Goal: Task Accomplishment & Management: Use online tool/utility

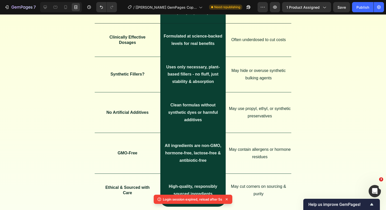
scroll to position [1817, 0]
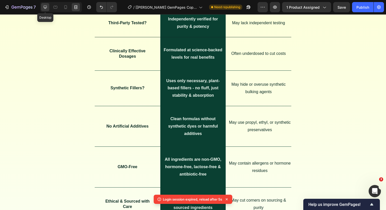
click at [45, 8] on icon at bounding box center [45, 7] width 3 height 3
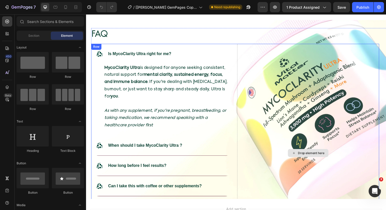
scroll to position [1848, 0]
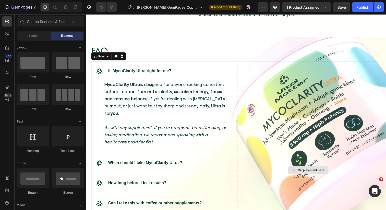
click at [265, 90] on div "Drop element here" at bounding box center [312, 173] width 145 height 223
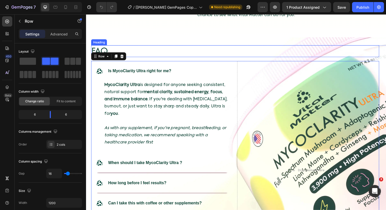
click at [251, 56] on h2 "FAQ" at bounding box center [238, 52] width 294 height 12
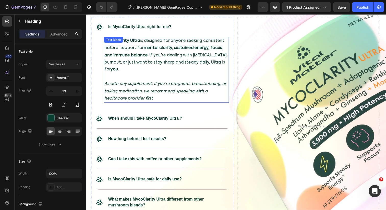
scroll to position [1881, 0]
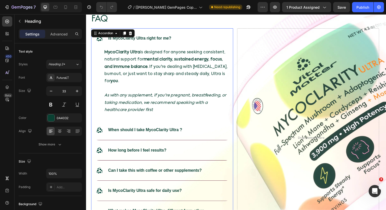
click at [217, 39] on div ".id586283597606945299 .cls-1 { fill: #004638; } Is MycoClarity Ultra right for …" at bounding box center [159, 39] width 128 height 8
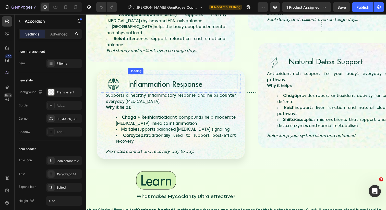
scroll to position [906, 0]
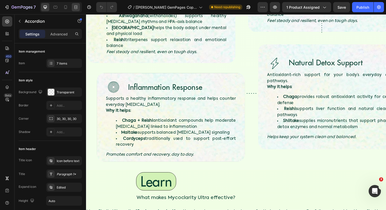
click at [75, 6] on icon at bounding box center [75, 7] width 5 height 5
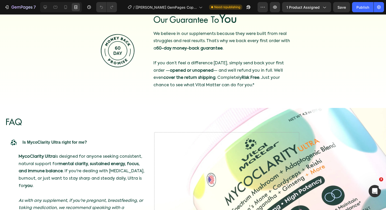
scroll to position [1852, 0]
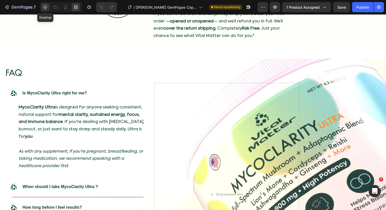
click at [43, 6] on icon at bounding box center [45, 7] width 5 height 5
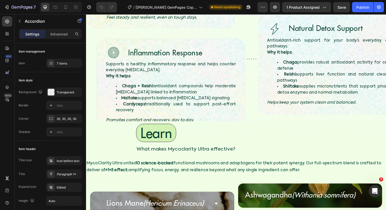
scroll to position [968, 0]
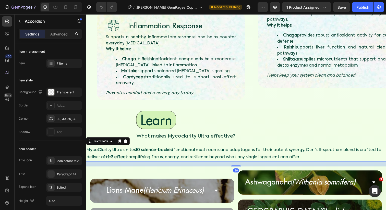
click at [110, 149] on div "MycoClarity Ultra unites 10 science-backed functional mushrooms and adaptogens …" at bounding box center [239, 157] width 306 height 16
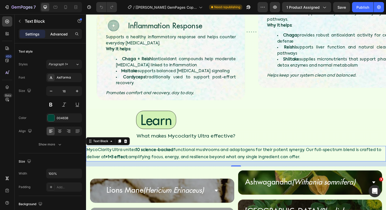
click at [54, 35] on p "Advanced" at bounding box center [58, 33] width 17 height 5
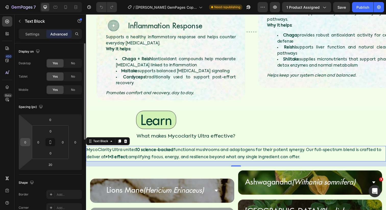
click at [23, 140] on input "0" at bounding box center [25, 142] width 8 height 8
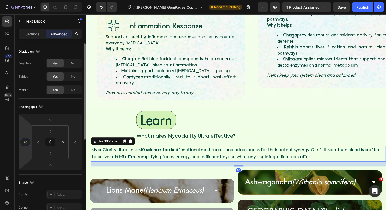
type input "2"
type input "20"
click at [73, 6] on div at bounding box center [76, 7] width 8 height 8
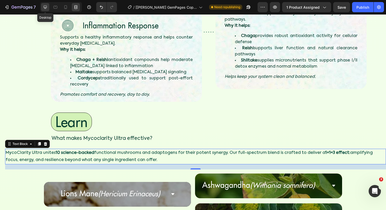
click at [43, 7] on icon at bounding box center [45, 7] width 5 height 5
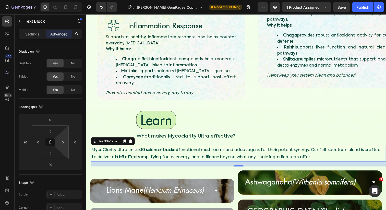
click at [70, 0] on html "7 Version history / [Sinclair GemPages Copy] MycoClarity Ultra Need republishin…" at bounding box center [193, 0] width 386 height 0
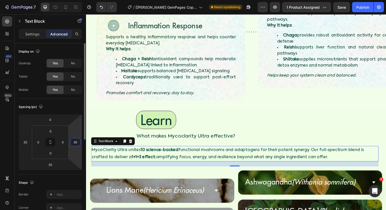
type input "3"
type input "40"
click at [22, 141] on input "20" at bounding box center [25, 142] width 8 height 8
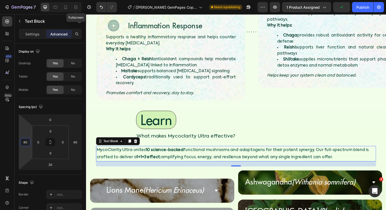
type input "40"
click at [75, 2] on div "Fullscreen" at bounding box center [61, 7] width 42 height 10
click at [75, 4] on div at bounding box center [76, 7] width 8 height 8
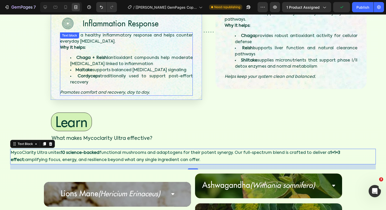
click at [94, 34] on div "Supports a healthy inflammatory response and helps counter everyday oxidative s…" at bounding box center [126, 63] width 133 height 63
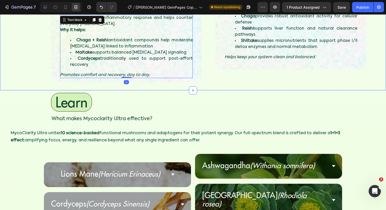
scroll to position [982, 0]
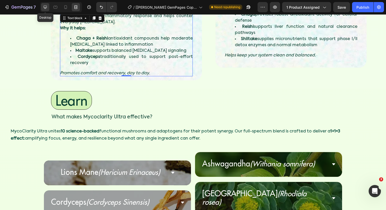
click at [44, 6] on icon at bounding box center [45, 7] width 3 height 3
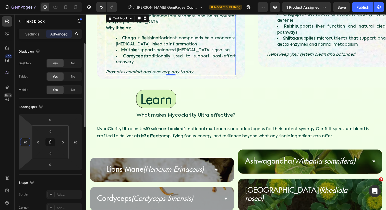
click at [24, 141] on input "20" at bounding box center [25, 142] width 8 height 8
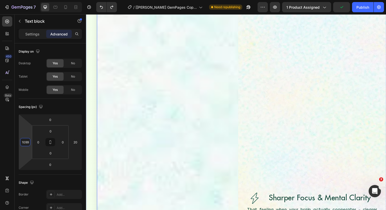
type input "20"
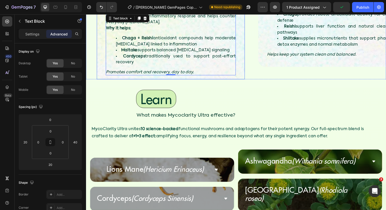
click at [115, 128] on p "MycoClarity Ultra unites 10 science-backed functional mushrooms and adaptogens …" at bounding box center [237, 135] width 290 height 15
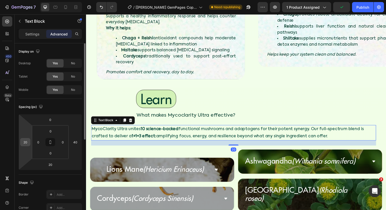
click at [26, 144] on input "20" at bounding box center [25, 142] width 8 height 8
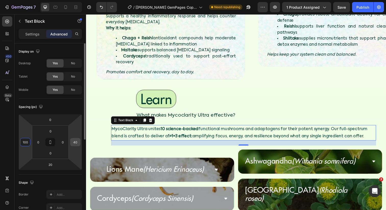
type input "100"
click at [75, 142] on input "40" at bounding box center [75, 142] width 8 height 8
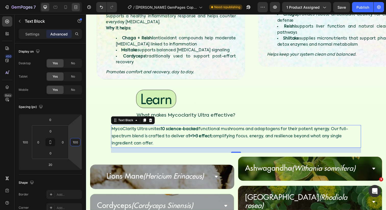
type input "100"
click at [75, 5] on icon at bounding box center [75, 5] width 3 height 1
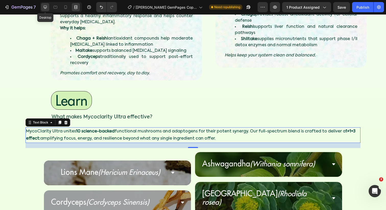
click at [44, 8] on icon at bounding box center [45, 7] width 3 height 3
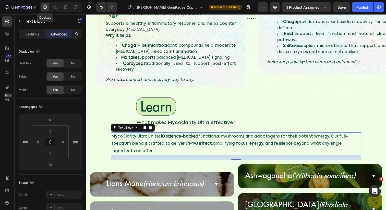
scroll to position [990, 0]
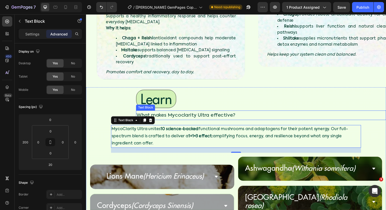
click at [142, 113] on p "What makes Mycoclarity Ultra effective?" at bounding box center [264, 117] width 254 height 9
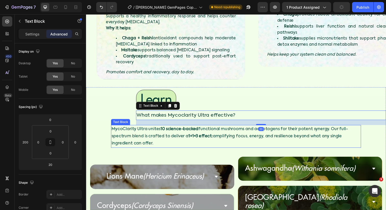
click at [128, 130] on p "MycoClarity Ultra unites 10 science-backed functional mushrooms and adaptogens …" at bounding box center [239, 139] width 254 height 22
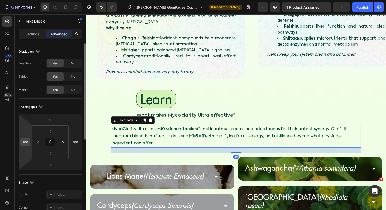
click at [23, 140] on input "100" at bounding box center [25, 142] width 8 height 8
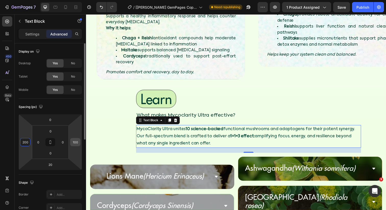
type input "200"
click at [77, 141] on input "100" at bounding box center [75, 142] width 8 height 8
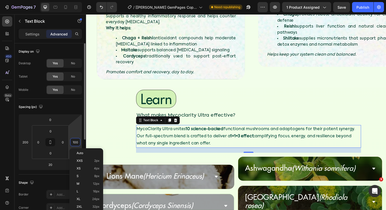
click at [77, 141] on input "100" at bounding box center [75, 142] width 8 height 8
type input "2"
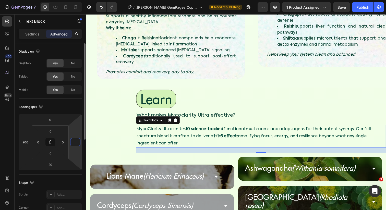
scroll to position [0, 0]
type input "2"
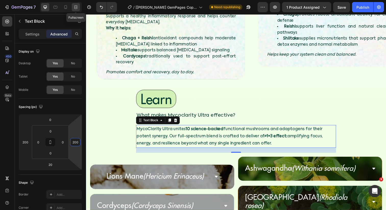
type input "200"
click at [75, 8] on icon at bounding box center [75, 7] width 5 height 5
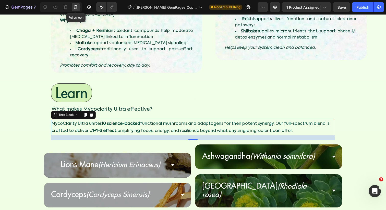
scroll to position [982, 0]
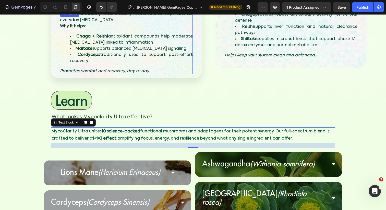
click at [118, 56] on li "Cordyceps traditionally used to support post-effort recovery" at bounding box center [131, 58] width 122 height 12
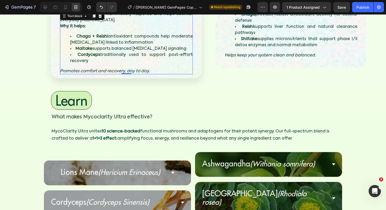
scroll to position [1002, 0]
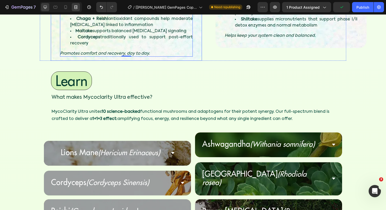
drag, startPoint x: 50, startPoint y: 1, endPoint x: 48, endPoint y: 11, distance: 10.7
click at [48, 11] on div at bounding box center [61, 7] width 42 height 10
click at [49, 6] on div "Tablet" at bounding box center [61, 7] width 42 height 10
click at [44, 6] on icon at bounding box center [45, 7] width 5 height 5
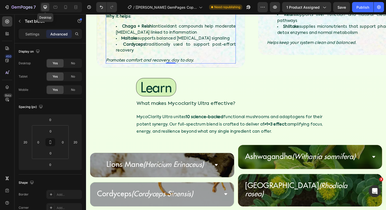
scroll to position [1009, 0]
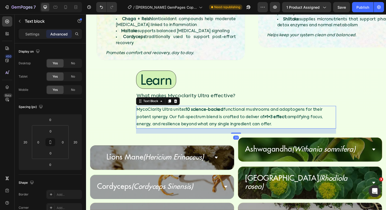
click at [165, 114] on p "MycoClarity Ultra unites 10 science-backed functional mushrooms and adaptogens …" at bounding box center [238, 119] width 203 height 22
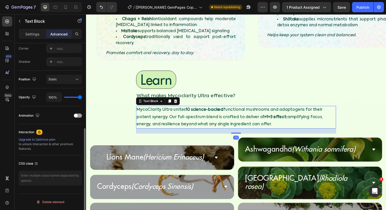
scroll to position [0, 0]
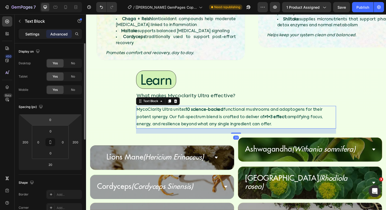
click at [34, 35] on p "Settings" at bounding box center [32, 33] width 14 height 5
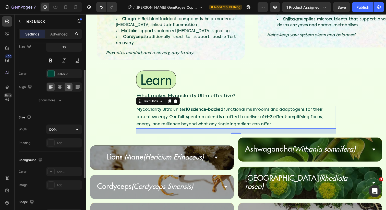
scroll to position [44, 0]
click at [75, 89] on icon at bounding box center [77, 87] width 5 height 5
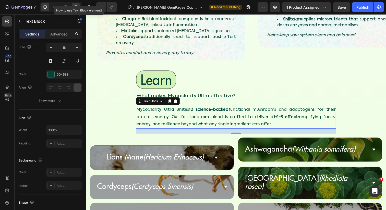
click at [75, 8] on icon at bounding box center [75, 7] width 5 height 5
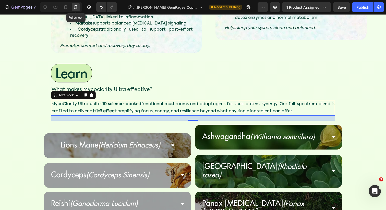
scroll to position [1002, 0]
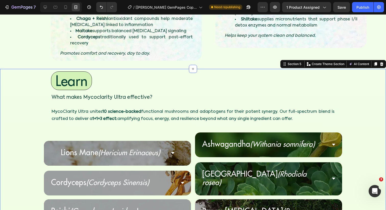
click at [159, 98] on div "Learn Heading What makes Mycoclarity Ultra effective? Text Block MycoClarity Ul…" at bounding box center [193, 187] width 386 height 236
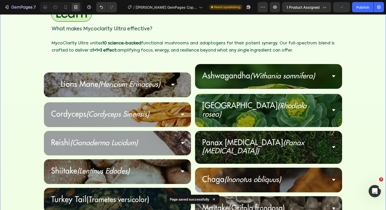
scroll to position [1046, 0]
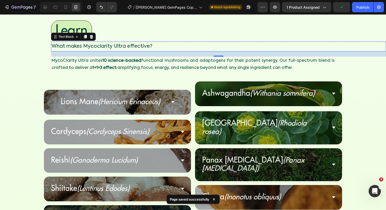
click at [118, 50] on p "What makes Mycoclarity Ultra effective?" at bounding box center [204, 46] width 305 height 9
click at [118, 47] on p "What makes Mycoclarity Ultra effective?" at bounding box center [204, 46] width 305 height 9
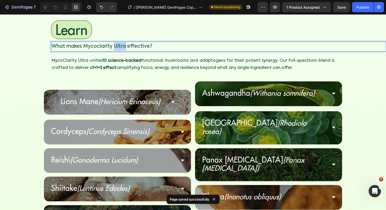
click at [118, 47] on p "What makes Mycoclarity Ultra effective?" at bounding box center [204, 46] width 305 height 9
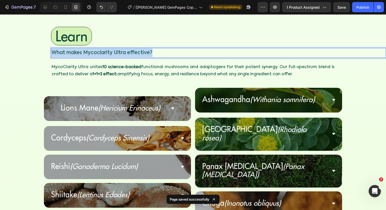
click at [118, 48] on p "What makes Mycoclarity Ultra effective?" at bounding box center [204, 52] width 305 height 9
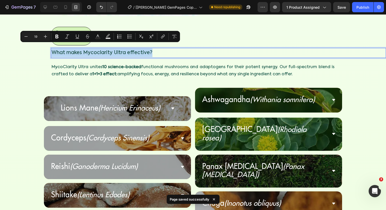
click at [115, 48] on p "What makes Mycoclarity Ultra effective?" at bounding box center [204, 52] width 305 height 9
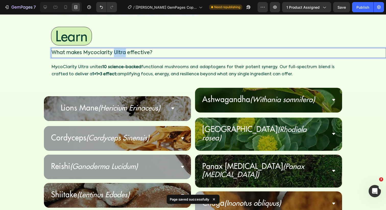
click at [115, 48] on p "What makes Mycoclarity Ultra effective?" at bounding box center [204, 52] width 305 height 9
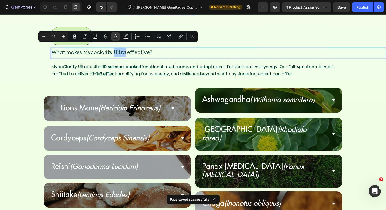
click at [114, 35] on icon "Editor contextual toolbar" at bounding box center [115, 36] width 5 height 5
type input "0A4032"
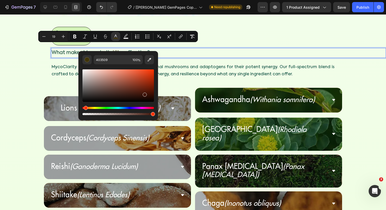
drag, startPoint x: 92, startPoint y: 108, endPoint x: 85, endPoint y: 108, distance: 7.2
click at [85, 108] on div "Hue" at bounding box center [117, 108] width 71 height 2
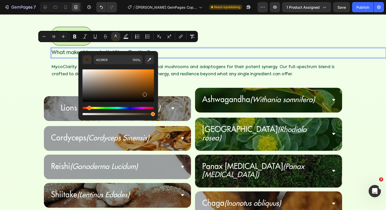
click at [88, 108] on div "Hue" at bounding box center [117, 108] width 71 height 2
drag, startPoint x: 137, startPoint y: 103, endPoint x: 172, endPoint y: 43, distance: 69.1
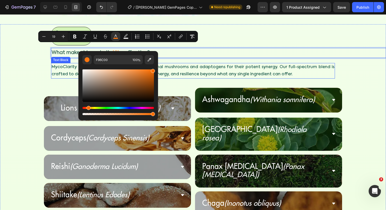
drag, startPoint x: 143, startPoint y: 95, endPoint x: 162, endPoint y: 58, distance: 41.4
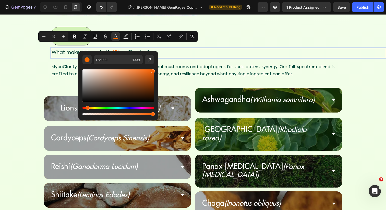
type input "F85F00"
click at [87, 109] on div "Hue" at bounding box center [88, 108] width 4 height 4
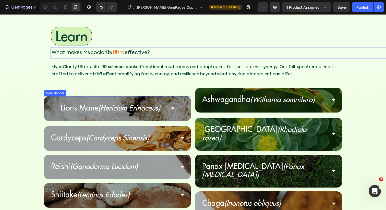
click at [57, 73] on div "Learn Heading What makes Mycoclarity Ultra effective? Text Block 20 MycoClarity…" at bounding box center [193, 142] width 386 height 236
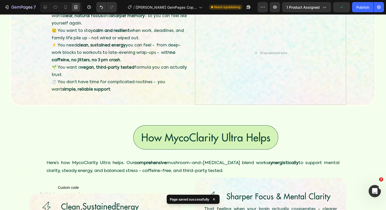
scroll to position [539, 0]
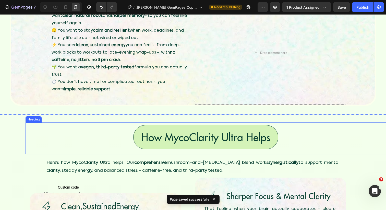
click at [231, 139] on h3 "How MycoClarity Ultra Helps" at bounding box center [205, 137] width 145 height 24
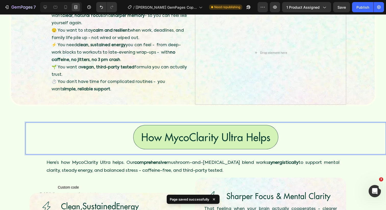
click at [231, 139] on h3 "How MycoClarity Ultra Helps" at bounding box center [205, 137] width 145 height 24
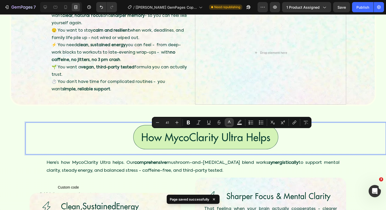
click at [230, 124] on rect "Editor contextual toolbar" at bounding box center [229, 124] width 5 height 1
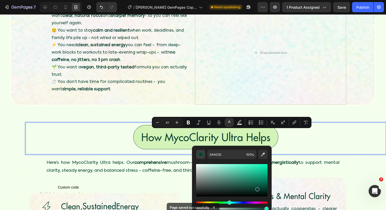
click at [201, 151] on button "Editor contextual toolbar" at bounding box center [200, 154] width 9 height 9
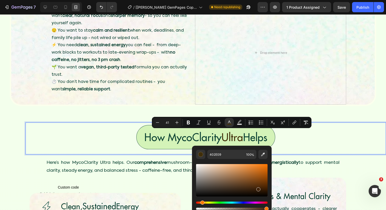
click at [201, 203] on div "Hue" at bounding box center [231, 202] width 71 height 2
drag, startPoint x: 258, startPoint y: 196, endPoint x: 271, endPoint y: 162, distance: 36.5
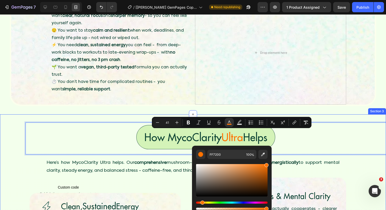
drag, startPoint x: 254, startPoint y: 193, endPoint x: 276, endPoint y: 155, distance: 44.1
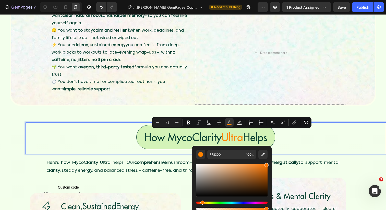
type input "FF7700"
click at [201, 202] on div "Hue" at bounding box center [202, 202] width 4 height 4
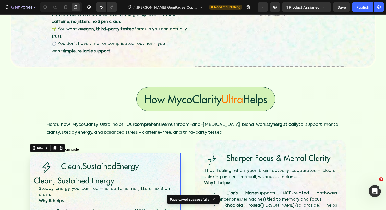
scroll to position [581, 0]
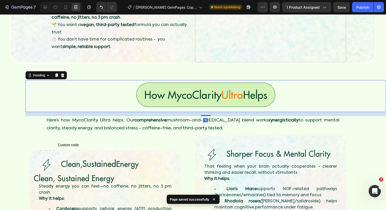
click at [235, 96] on span "Ultra" at bounding box center [231, 95] width 21 height 14
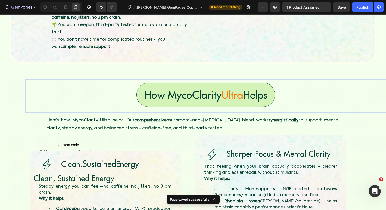
click at [231, 96] on span "Ultra" at bounding box center [231, 95] width 21 height 14
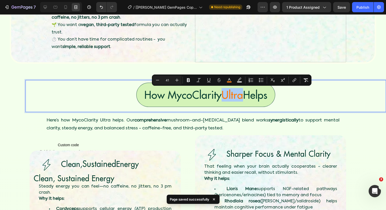
click at [224, 83] on div "Minus 41 Plus Bold Italic Underline Strikethrough color Text Background Color N…" at bounding box center [231, 79] width 157 height 9
click at [227, 82] on rect "Editor contextual toolbar" at bounding box center [229, 81] width 5 height 1
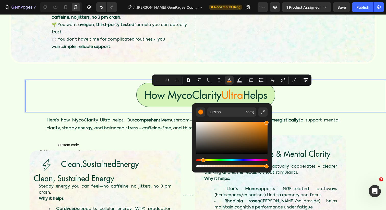
click at [202, 161] on div "Hue" at bounding box center [203, 160] width 4 height 4
type input "FF8800"
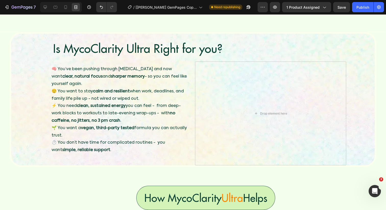
scroll to position [477, 0]
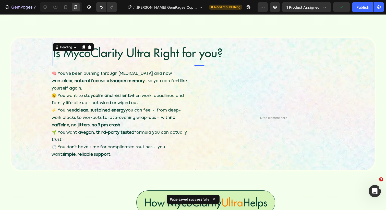
click at [140, 53] on h2 "Is MycoClarity Ultra Right for you?" at bounding box center [199, 53] width 293 height 16
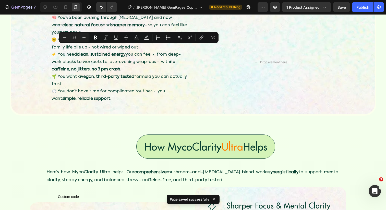
scroll to position [477, 0]
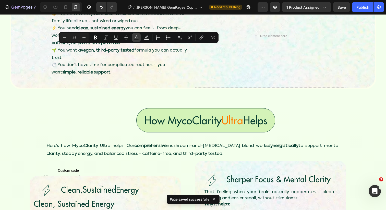
click at [139, 36] on button "Text Color" at bounding box center [136, 37] width 9 height 9
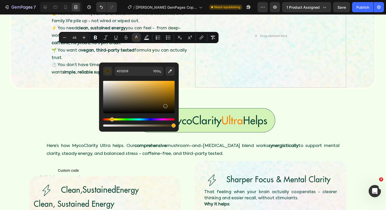
click at [111, 119] on div "Hue" at bounding box center [138, 119] width 71 height 2
drag, startPoint x: 158, startPoint y: 106, endPoint x: 185, endPoint y: 73, distance: 42.4
click at [110, 119] on div "Hue" at bounding box center [111, 119] width 4 height 4
type input "FF9900"
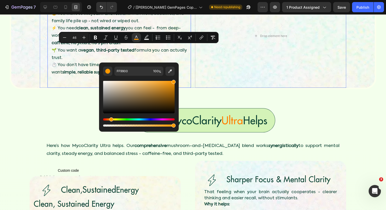
click at [97, 47] on p "⚡ You need clean, sustained energy you can feel - from deep-work blocks to work…" at bounding box center [119, 36] width 135 height 22
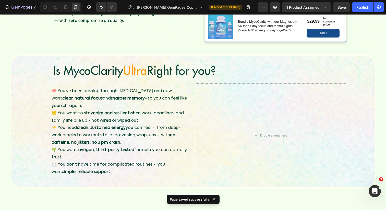
scroll to position [387, 0]
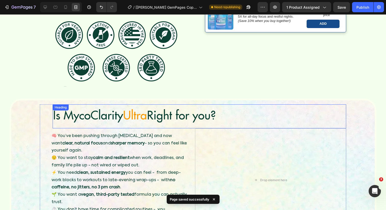
click at [145, 122] on span "Ultra" at bounding box center [135, 114] width 24 height 15
click at [144, 122] on span "Ultra" at bounding box center [135, 114] width 24 height 15
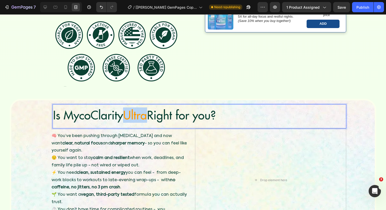
click at [144, 122] on span "Ultra" at bounding box center [135, 114] width 24 height 15
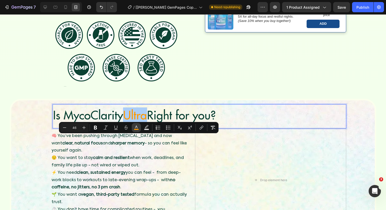
click at [138, 127] on icon "Editor contextual toolbar" at bounding box center [136, 127] width 5 height 5
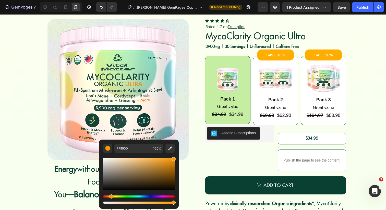
scroll to position [13, 0]
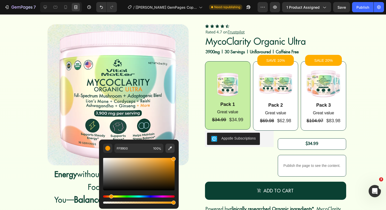
click at [170, 145] on button "Editor contextual toolbar" at bounding box center [169, 148] width 9 height 9
type input "16"
type input "FD8414"
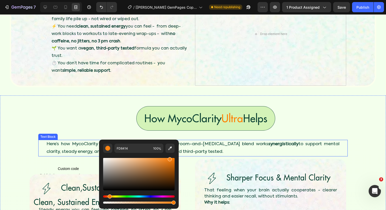
scroll to position [471, 0]
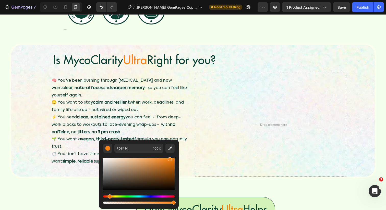
click at [145, 59] on span "Ultra" at bounding box center [135, 59] width 24 height 15
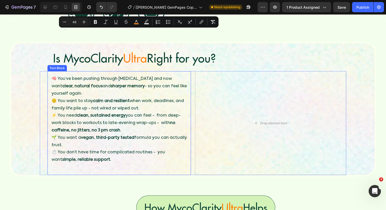
scroll to position [503, 0]
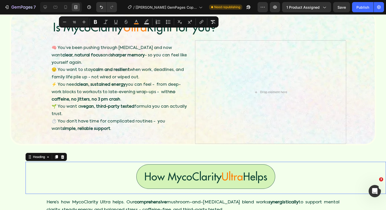
click at [232, 179] on span "Ultra" at bounding box center [231, 177] width 21 height 14
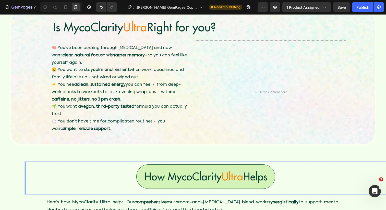
click at [232, 178] on span "Ultra" at bounding box center [231, 177] width 21 height 14
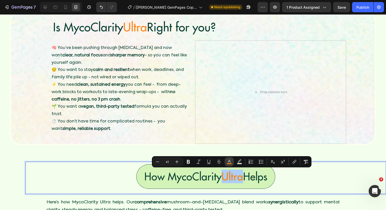
click at [230, 164] on button "color" at bounding box center [228, 161] width 9 height 9
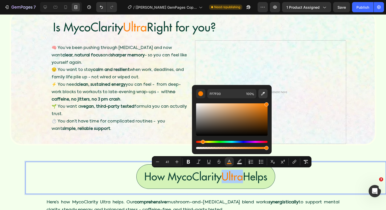
click at [266, 91] on button "Editor contextual toolbar" at bounding box center [262, 93] width 9 height 9
type input "FC8414"
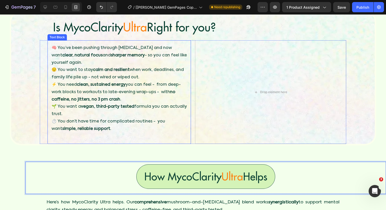
click at [148, 80] on p "😌 You want to stay calm and resilient when work, deadlines, and family life pil…" at bounding box center [119, 73] width 135 height 15
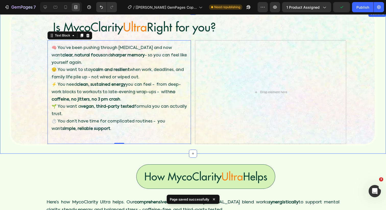
click at [82, 150] on div "Is MycoClarity Ultra Right for you? Heading 🧠 You’ve been pushing through brain…" at bounding box center [193, 82] width 386 height 143
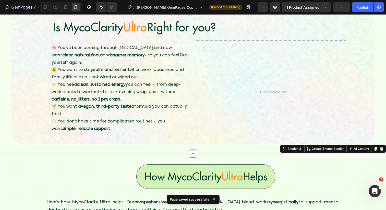
click at [81, 144] on div "Is MycoClarity Ultra Right for you? Heading 🧠 You’ve been pushing through brain…" at bounding box center [193, 78] width 366 height 135
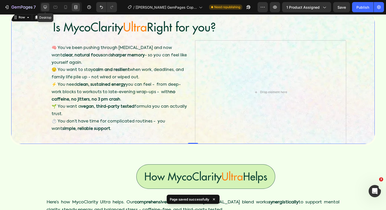
click at [49, 7] on div at bounding box center [45, 7] width 8 height 8
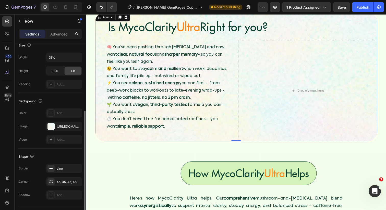
scroll to position [117, 0]
click at [76, 167] on icon "button" at bounding box center [76, 168] width 4 height 4
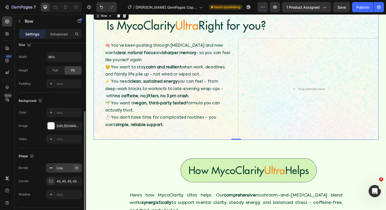
scroll to position [502, 0]
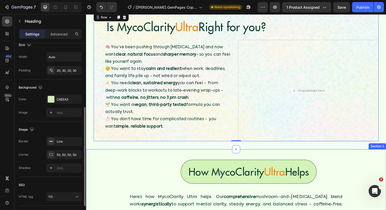
click at [122, 158] on div "Heading" at bounding box center [119, 157] width 17 height 6
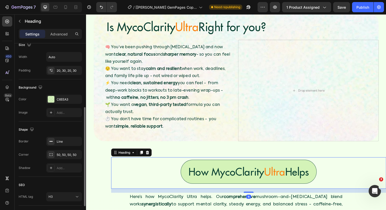
scroll to position [0, 0]
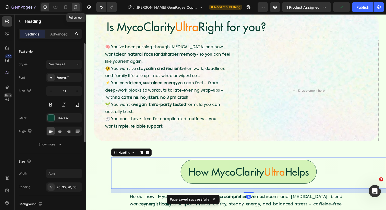
click at [72, 6] on div at bounding box center [76, 7] width 8 height 8
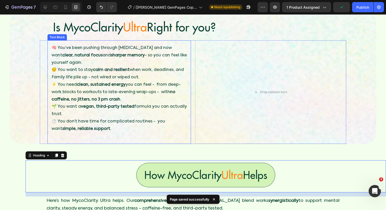
click at [101, 135] on p at bounding box center [119, 135] width 135 height 7
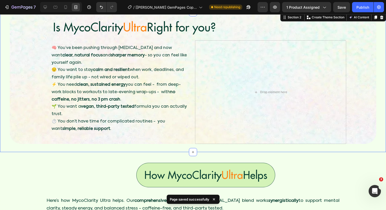
click at [91, 150] on div "Is MycoClarity Ultra Right for you? Heading 🧠 You’ve been pushing through brain…" at bounding box center [193, 82] width 386 height 140
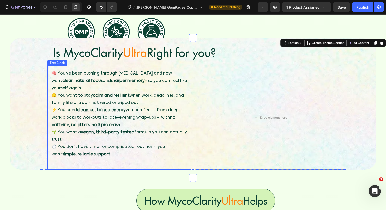
scroll to position [449, 0]
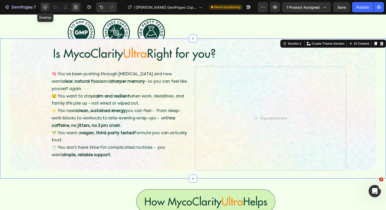
click at [44, 5] on icon at bounding box center [45, 7] width 5 height 5
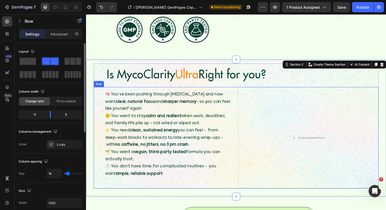
click at [98, 89] on div "🧠 You’ve been pushing through brain fog and now want clear, natural focus and s…" at bounding box center [165, 141] width 143 height 104
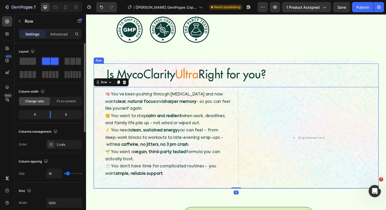
click at [98, 65] on div "Is MycoClarity Ultra Right for you? Heading 🧠 You’ve been pushing through brain…" at bounding box center [239, 129] width 291 height 128
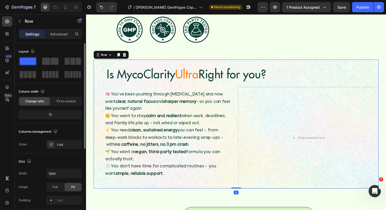
click at [136, 60] on div "Is MycoClarity Ultra Right for you? Heading 🧠 You’ve been pushing through brain…" at bounding box center [239, 126] width 291 height 132
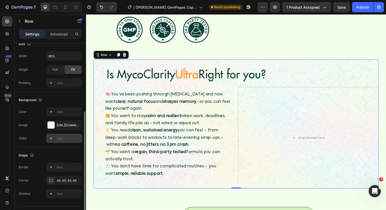
scroll to position [130, 0]
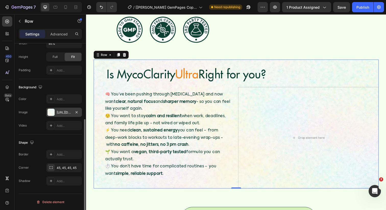
click at [65, 111] on div "https://cdn.shopify.com/s/files/1/0924/7283/6385/files/gempages_550824356956079…" at bounding box center [64, 112] width 15 height 5
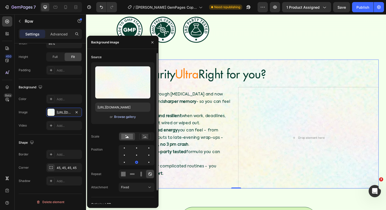
click at [119, 118] on div "Browse gallery" at bounding box center [125, 117] width 22 height 5
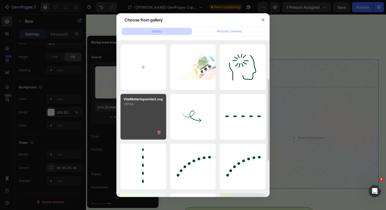
scroll to position [119, 0]
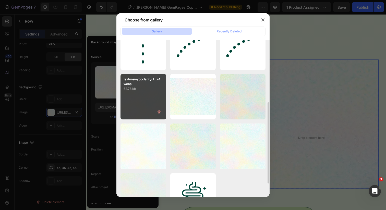
click at [137, 102] on div "texturemycoclarityul...r4.webp 62.78 kb" at bounding box center [143, 97] width 46 height 46
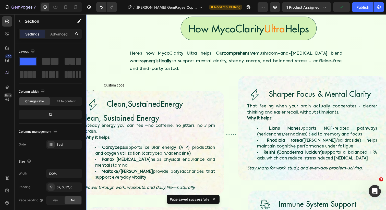
scroll to position [597, 0]
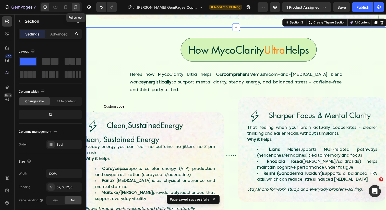
click at [76, 7] on icon at bounding box center [77, 6] width 2 height 1
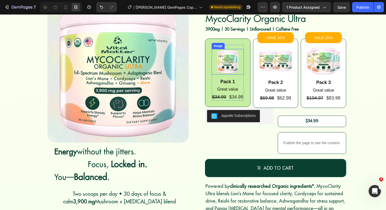
scroll to position [37, 0]
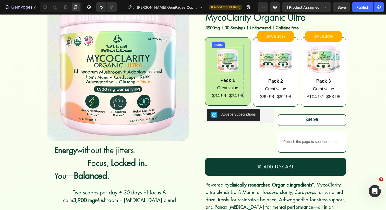
click at [227, 81] on div "Pack 1" at bounding box center [227, 80] width 32 height 7
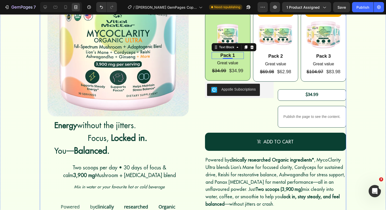
scroll to position [68, 0]
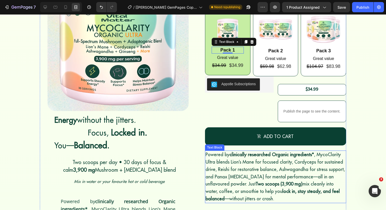
click at [278, 157] on strong "clinically researched Organic ingredients*" at bounding box center [271, 155] width 84 height 6
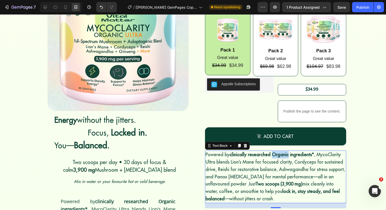
click at [278, 157] on strong "clinically researched Organic ingredients*" at bounding box center [271, 155] width 84 height 6
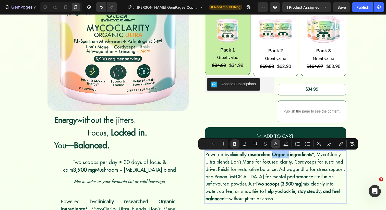
click at [275, 145] on icon "Editor contextual toolbar" at bounding box center [275, 143] width 5 height 5
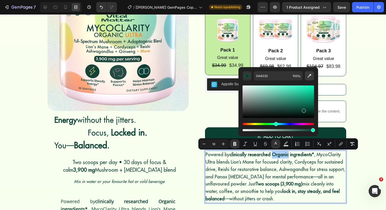
click at [310, 74] on icon "Editor contextual toolbar" at bounding box center [309, 76] width 4 height 4
type input "FF8C19"
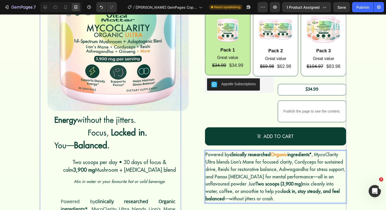
click at [177, 66] on img at bounding box center [117, 40] width 141 height 141
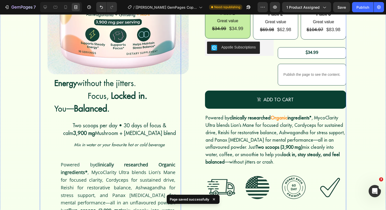
scroll to position [105, 0]
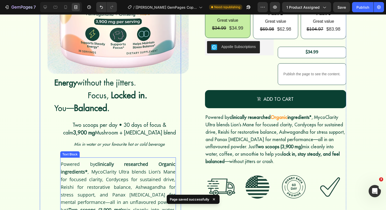
click at [169, 164] on strong "clinically researched Organic ingredients*" at bounding box center [118, 168] width 115 height 14
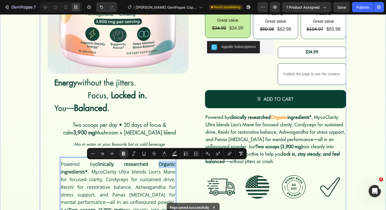
click at [190, 133] on div "Icon Icon Icon Icon Icon Icon List Rated 4.7 on Trustpilot Text Block MycoClari…" at bounding box center [193, 115] width 306 height 364
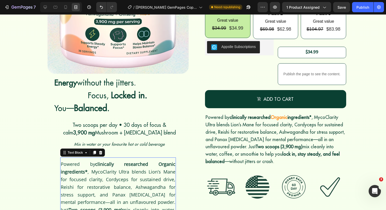
click at [164, 162] on strong "clinically researched Organic ingredients*" at bounding box center [118, 168] width 115 height 14
click at [162, 166] on strong "clinically researched Organic ingredients*" at bounding box center [118, 168] width 115 height 14
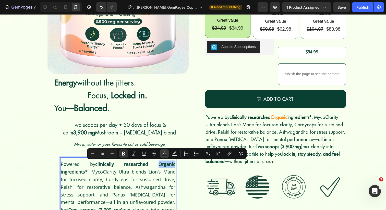
click at [166, 155] on rect "Editor contextual toolbar" at bounding box center [164, 155] width 5 height 1
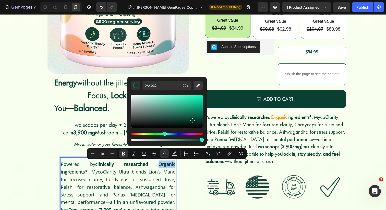
click at [200, 86] on button "Editor contextual toolbar" at bounding box center [197, 85] width 9 height 9
type input "FF8C19"
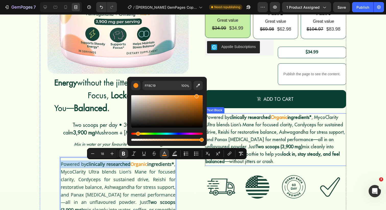
click at [250, 122] on span "ingredients* , MycoClarity Ultra blends Lion’s Mane for focused clarity, Cordyc…" at bounding box center [274, 139] width 139 height 50
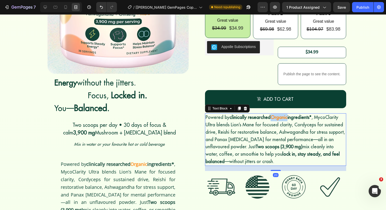
click at [273, 118] on strong "Organic" at bounding box center [278, 117] width 17 height 6
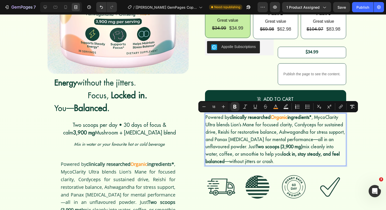
click at [236, 144] on p "Powered by clinically researched Organic ingredients* , MycoClarity Ultra blend…" at bounding box center [275, 140] width 140 height 52
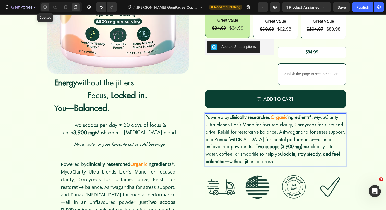
click at [44, 6] on icon at bounding box center [45, 7] width 5 height 5
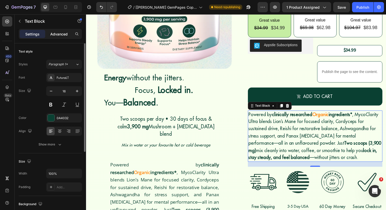
click at [53, 33] on p "Advanced" at bounding box center [58, 33] width 17 height 5
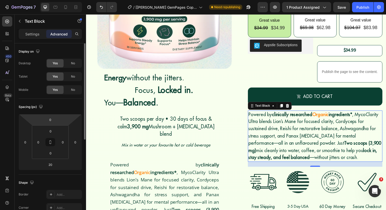
click at [71, 82] on div "Desktop Yes No Tablet Yes No Mobile Yes No" at bounding box center [50, 77] width 63 height 36
click at [74, 62] on span "No" at bounding box center [73, 63] width 4 height 5
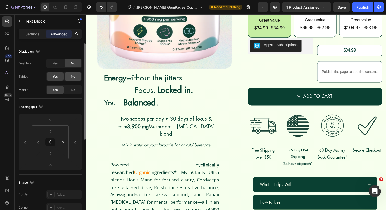
click at [72, 76] on span "No" at bounding box center [73, 76] width 4 height 5
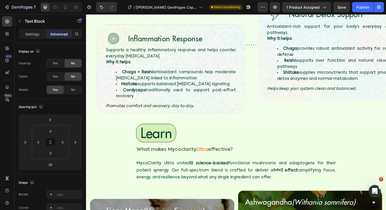
scroll to position [983, 0]
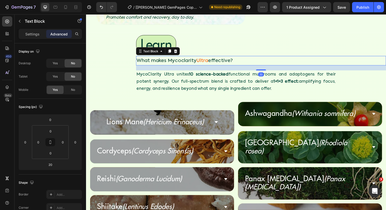
click at [204, 59] on span "Ultra" at bounding box center [204, 61] width 12 height 5
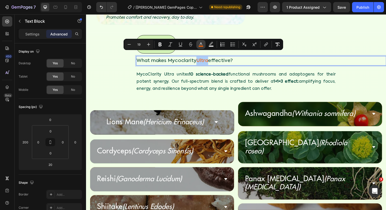
click at [201, 44] on icon "Editor contextual toolbar" at bounding box center [200, 44] width 5 height 5
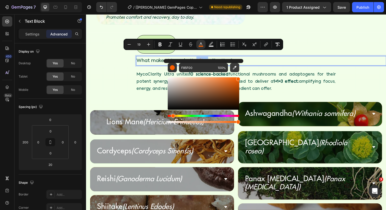
click at [235, 66] on icon "Editor contextual toolbar" at bounding box center [235, 68] width 4 height 4
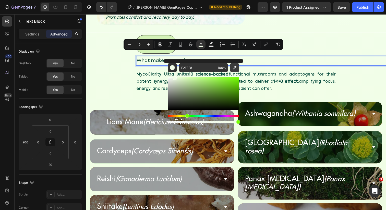
click at [235, 68] on icon "Editor contextual toolbar" at bounding box center [234, 67] width 5 height 5
type input "3B3B3B"
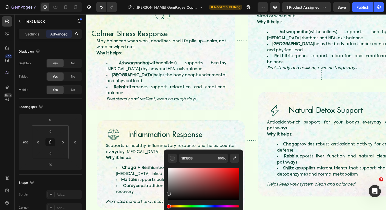
type input "16"
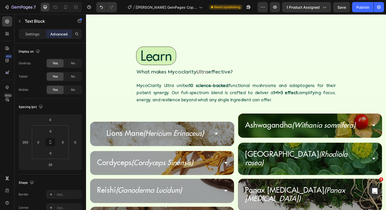
scroll to position [955, 0]
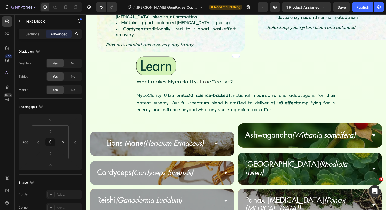
click at [204, 82] on span "Ultra" at bounding box center [204, 83] width 12 height 5
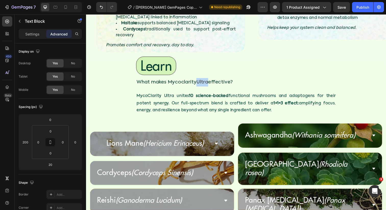
click at [204, 82] on span "Ultra" at bounding box center [204, 83] width 12 height 5
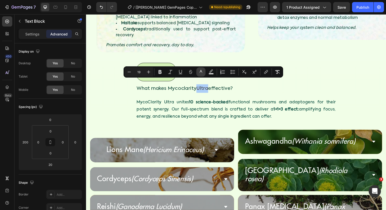
click at [200, 72] on icon "Editor contextual toolbar" at bounding box center [200, 71] width 5 height 5
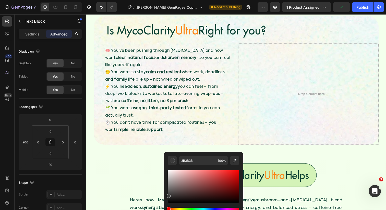
scroll to position [429, 0]
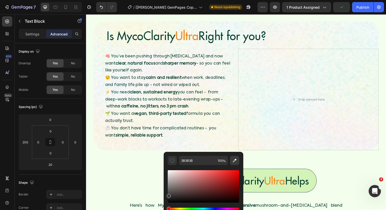
click at [232, 158] on icon "Editor contextual toolbar" at bounding box center [234, 160] width 5 height 5
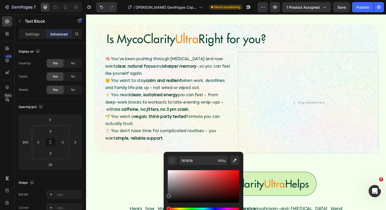
type input "16"
type input "FD8513"
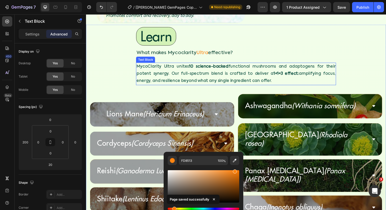
click at [272, 82] on p "MycoClarity Ultra unites 10 science-backed functional mushrooms and adaptogens …" at bounding box center [238, 75] width 203 height 22
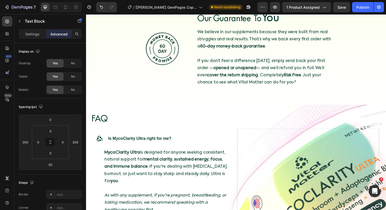
scroll to position [1800, 0]
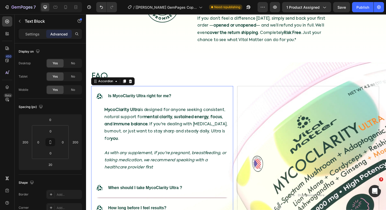
click at [223, 94] on div ".id586283597606945299 .cls-1 { fill: #004638; } Is MycoClarity Ultra right for …" at bounding box center [163, 97] width 144 height 20
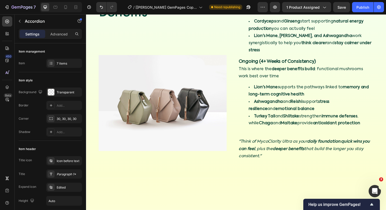
scroll to position [1186, 0]
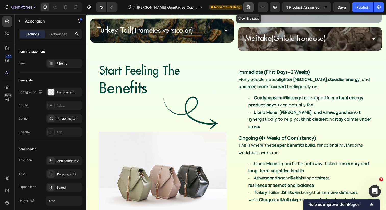
click at [249, 9] on icon "button" at bounding box center [248, 7] width 5 height 5
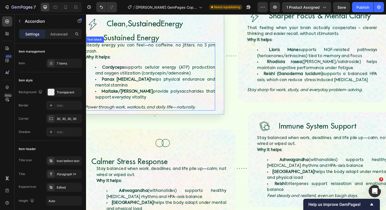
scroll to position [784, 0]
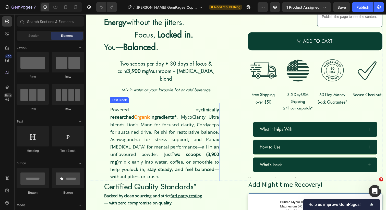
scroll to position [158, 0]
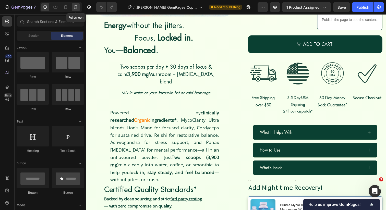
click at [75, 6] on icon at bounding box center [75, 7] width 5 height 5
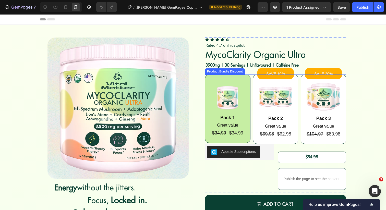
click at [250, 79] on div "Image Pack 1 Text Block Great value Text Block $34.99 Product Price Product Pri…" at bounding box center [275, 108] width 141 height 69
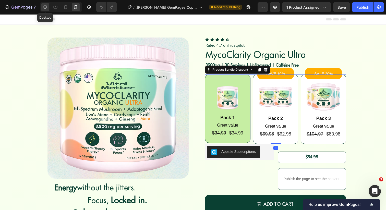
click at [45, 5] on icon at bounding box center [45, 7] width 5 height 5
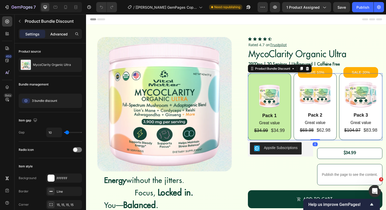
click at [65, 35] on p "Advanced" at bounding box center [58, 33] width 17 height 5
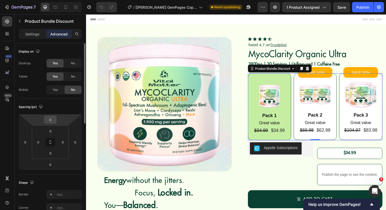
click at [51, 121] on input "0" at bounding box center [50, 120] width 10 height 8
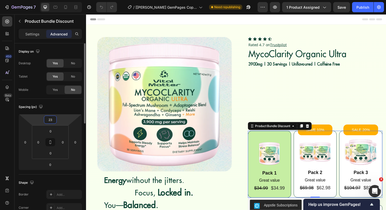
type input "2"
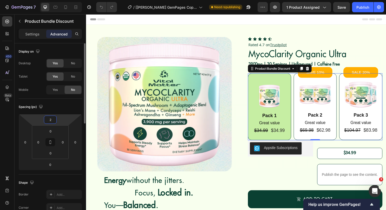
type input "20"
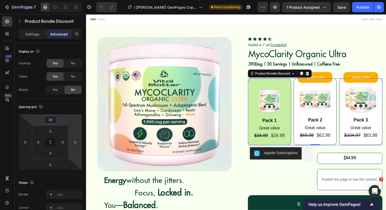
click at [159, 140] on img at bounding box center [165, 105] width 137 height 137
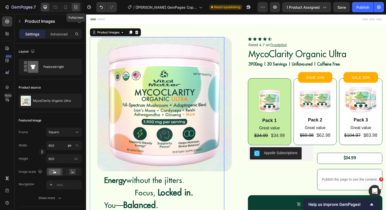
click at [77, 5] on icon at bounding box center [75, 7] width 5 height 5
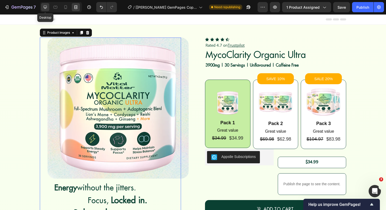
click at [47, 8] on icon at bounding box center [45, 7] width 5 height 5
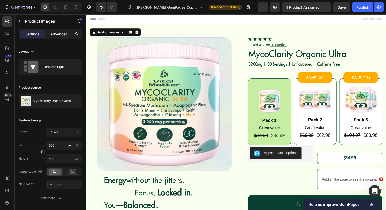
click at [61, 33] on p "Advanced" at bounding box center [58, 33] width 17 height 5
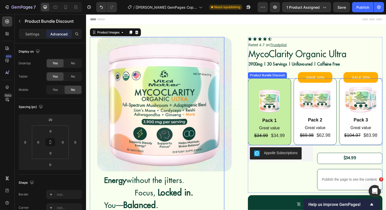
click at [294, 83] on div "Image Pack 1 Text Block Great value Text Block $34.99 Product Price Product Pri…" at bounding box center [273, 114] width 44 height 69
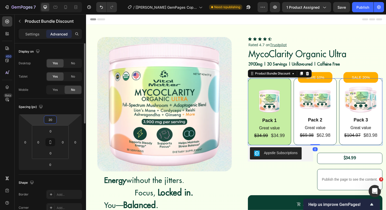
click at [52, 119] on input "20" at bounding box center [50, 120] width 10 height 8
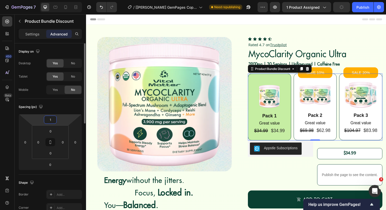
type input "10"
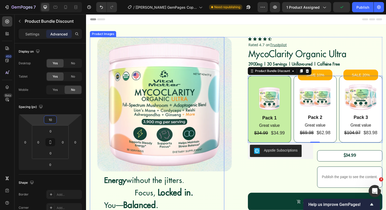
click at [184, 147] on img at bounding box center [165, 105] width 137 height 137
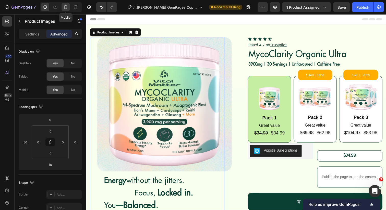
click at [64, 8] on icon at bounding box center [65, 7] width 5 height 5
type input "5"
type input "10"
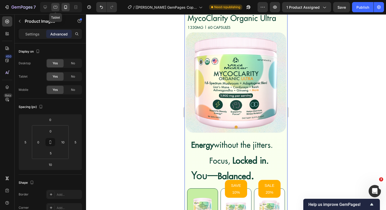
click at [57, 8] on icon at bounding box center [55, 7] width 5 height 5
type input "30"
type input "0"
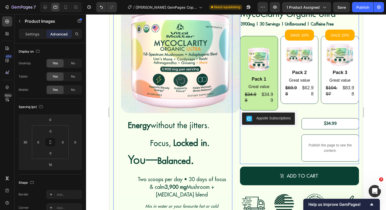
scroll to position [45, 0]
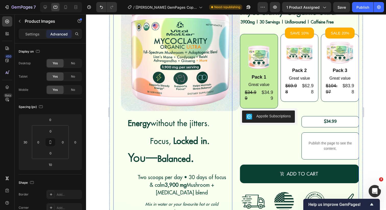
click at [177, 167] on h2 "You— Balanced ." at bounding box center [160, 158] width 67 height 18
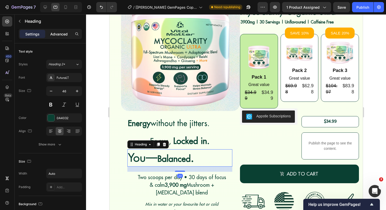
click at [59, 37] on div "Advanced" at bounding box center [59, 34] width 26 height 8
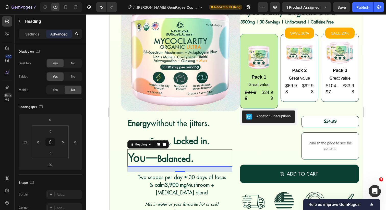
click at [165, 162] on h2 "You— Balanced ." at bounding box center [160, 158] width 67 height 18
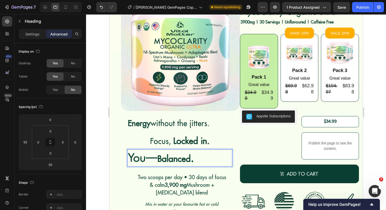
click at [148, 166] on p "You— Balanced ." at bounding box center [161, 158] width 66 height 17
click at [131, 181] on div "Two scoops per day • 30 days of focus & calm 3,900 mg Mushroom + Adaptogen blen…" at bounding box center [172, 196] width 111 height 40
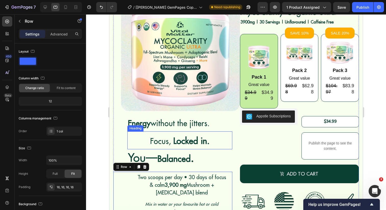
click at [164, 137] on span "Focus," at bounding box center [161, 141] width 23 height 10
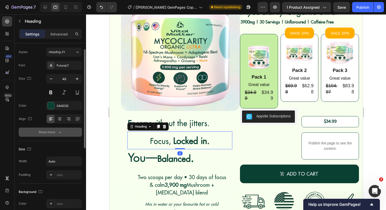
scroll to position [3, 0]
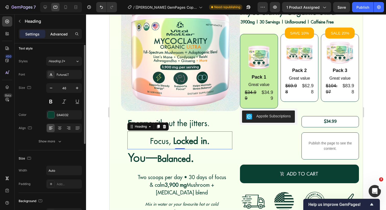
click at [58, 37] on div "Advanced" at bounding box center [59, 34] width 26 height 8
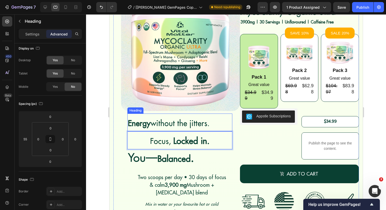
click at [158, 121] on span "Energy without the jitters." at bounding box center [169, 123] width 82 height 10
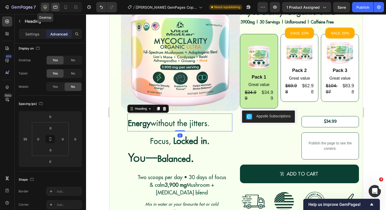
click at [47, 5] on icon at bounding box center [45, 7] width 5 height 5
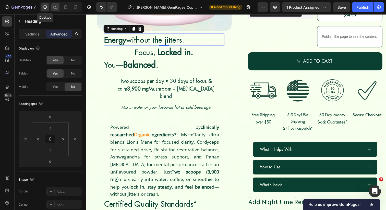
scroll to position [145, 0]
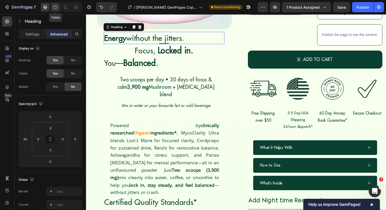
click at [59, 7] on div at bounding box center [55, 7] width 8 height 8
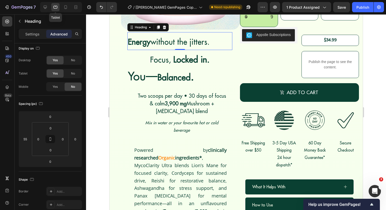
scroll to position [127, 0]
click at [47, 5] on icon at bounding box center [45, 7] width 5 height 5
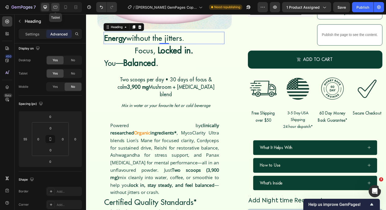
click at [54, 10] on div at bounding box center [55, 7] width 8 height 8
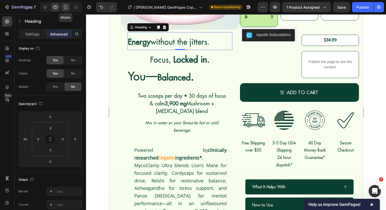
click at [64, 10] on div at bounding box center [65, 7] width 8 height 8
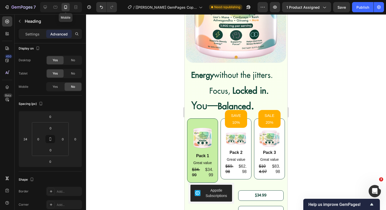
scroll to position [82, 0]
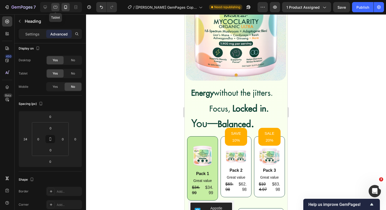
click at [54, 10] on div at bounding box center [55, 7] width 8 height 8
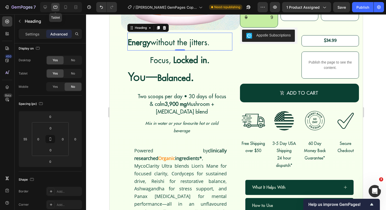
scroll to position [127, 0]
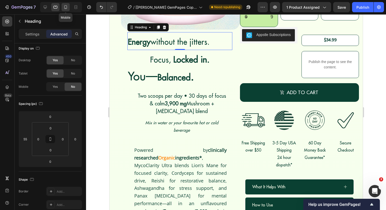
click at [65, 9] on icon at bounding box center [65, 7] width 3 height 4
type input "24"
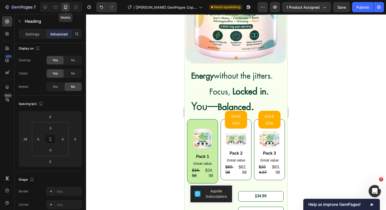
scroll to position [81, 0]
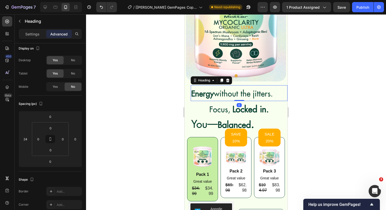
click at [244, 95] on span "Energy without the jitters." at bounding box center [232, 94] width 82 height 10
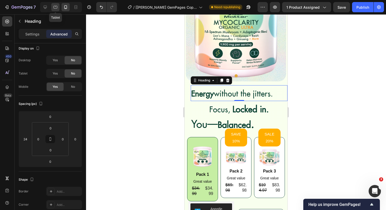
click at [56, 7] on icon at bounding box center [55, 7] width 5 height 5
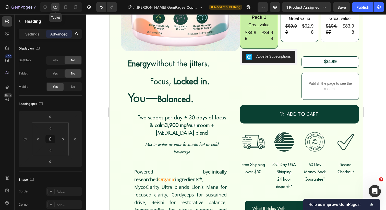
scroll to position [87, 0]
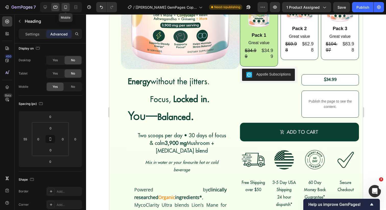
click at [64, 9] on div at bounding box center [65, 7] width 8 height 8
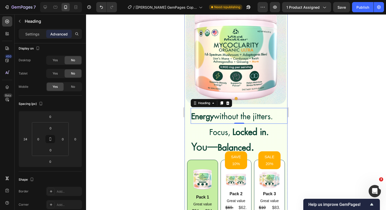
scroll to position [58, 0]
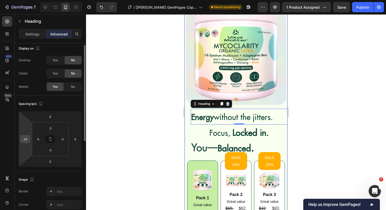
click at [27, 135] on div "24" at bounding box center [25, 139] width 10 height 8
click at [27, 135] on input "24" at bounding box center [25, 139] width 8 height 8
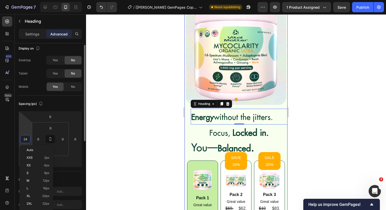
type input "0"
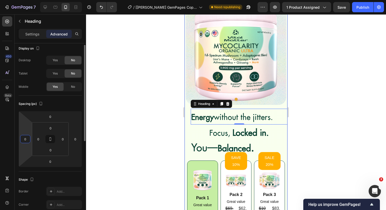
click at [26, 138] on input "0" at bounding box center [25, 139] width 8 height 8
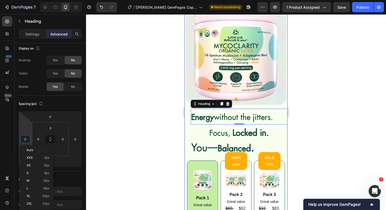
click at [135, 152] on div at bounding box center [236, 112] width 300 height 196
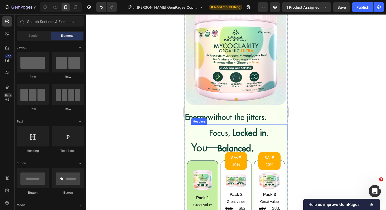
click at [215, 138] on h2 "Focus, Locked in." at bounding box center [239, 132] width 60 height 16
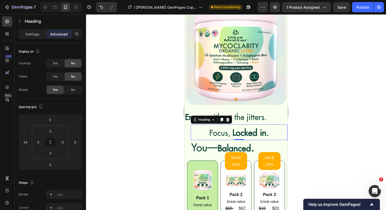
click at [210, 132] on span "Focus," at bounding box center [220, 133] width 23 height 10
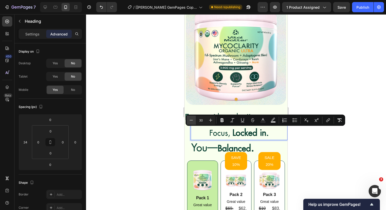
click at [193, 117] on button "Minus" at bounding box center [190, 120] width 9 height 9
click at [189, 118] on icon "Editor contextual toolbar" at bounding box center [190, 120] width 5 height 5
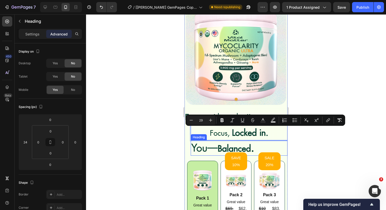
type input "30"
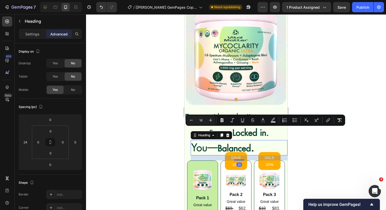
click at [205, 145] on h2 "You— Balanced ." at bounding box center [223, 147] width 64 height 15
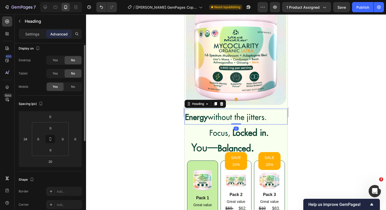
click at [222, 124] on h2 "Energy without the jitters." at bounding box center [225, 117] width 83 height 16
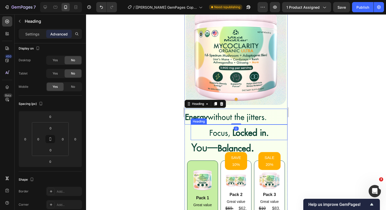
click at [216, 127] on p "⁠⁠⁠⁠⁠⁠⁠ Focus, Locked in." at bounding box center [238, 132] width 59 height 15
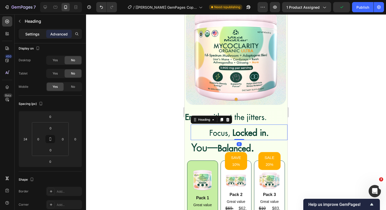
click at [36, 31] on p "Settings" at bounding box center [32, 33] width 14 height 5
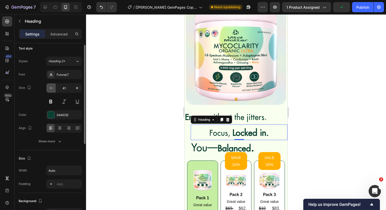
click at [52, 88] on icon "button" at bounding box center [51, 88] width 3 height 1
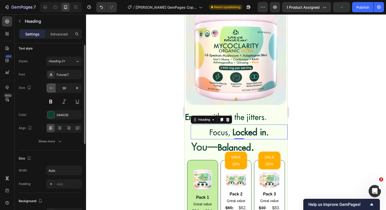
click at [52, 88] on icon "button" at bounding box center [51, 88] width 3 height 1
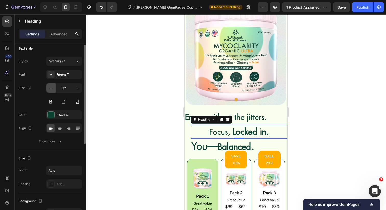
click at [52, 88] on icon "button" at bounding box center [51, 88] width 3 height 1
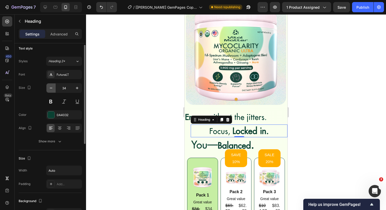
click at [52, 88] on icon "button" at bounding box center [51, 88] width 3 height 1
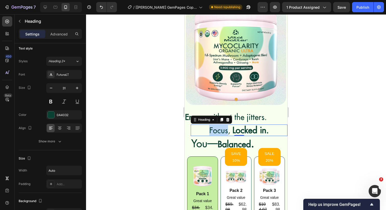
click at [214, 129] on span "Focus," at bounding box center [220, 130] width 23 height 10
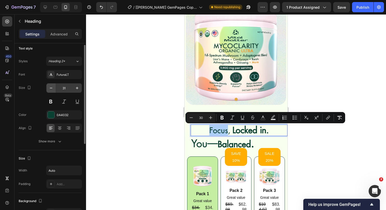
click at [50, 89] on icon "button" at bounding box center [50, 87] width 5 height 5
type input "30"
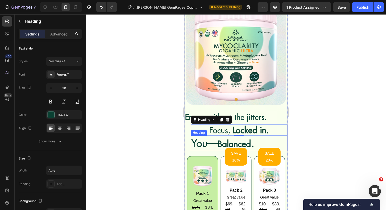
click at [226, 148] on h2 "You— Balanced ." at bounding box center [223, 143] width 64 height 15
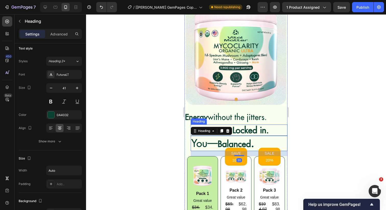
click at [239, 119] on span "Energy without the jitters." at bounding box center [226, 117] width 82 height 10
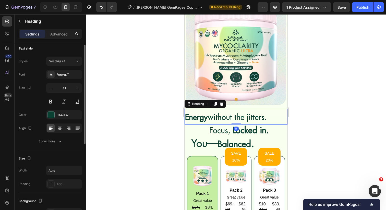
click at [67, 85] on input "41" at bounding box center [64, 87] width 17 height 9
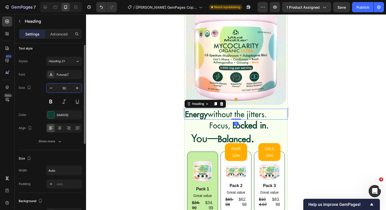
type input "30"
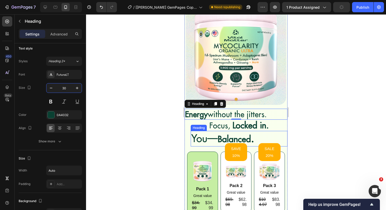
click at [234, 146] on h2 "You— Balanced ." at bounding box center [223, 138] width 64 height 15
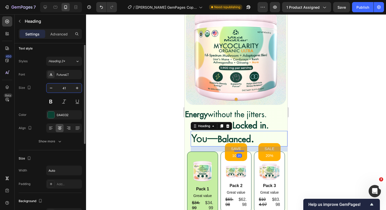
click at [62, 89] on input "41" at bounding box center [64, 87] width 17 height 9
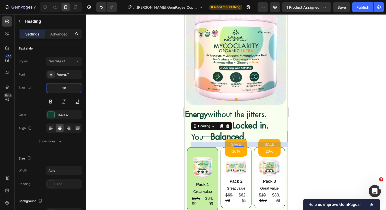
type input "30"
click at [247, 137] on h2 "You— Balanced ." at bounding box center [219, 136] width 56 height 11
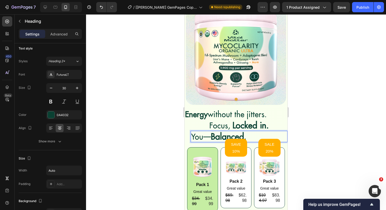
click at [199, 133] on p "You— Balanced ." at bounding box center [218, 136] width 55 height 10
click at [180, 134] on div at bounding box center [236, 112] width 300 height 196
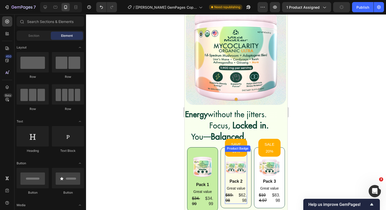
click at [230, 147] on div "Product Badge" at bounding box center [237, 148] width 23 height 5
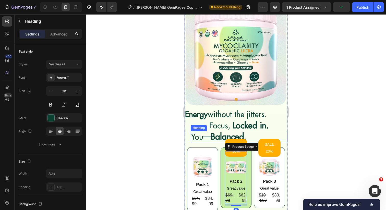
click at [226, 138] on p "You— Balanced ." at bounding box center [218, 136] width 55 height 10
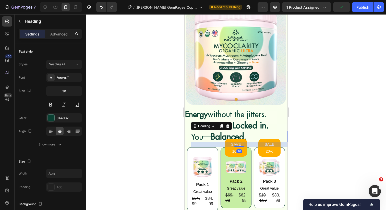
click at [237, 146] on div "20" at bounding box center [239, 144] width 97 height 5
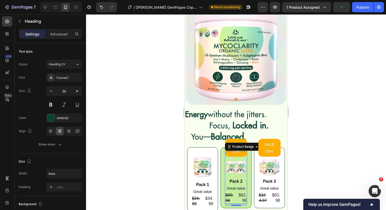
click at [231, 154] on pre "SAVE 10%" at bounding box center [236, 148] width 22 height 18
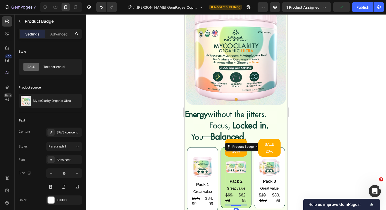
click at [238, 139] on pre "SAVE 10%" at bounding box center [236, 148] width 22 height 18
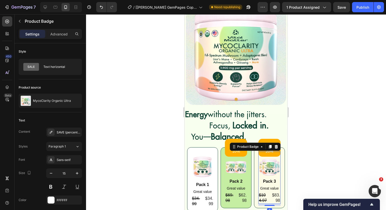
click at [258, 139] on div "SALE 20%" at bounding box center [269, 148] width 22 height 18
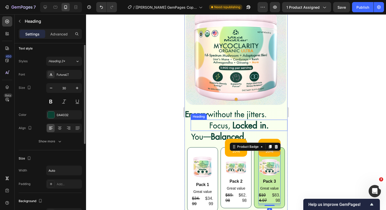
click at [268, 128] on div "⁠⁠⁠⁠⁠⁠⁠ Focus, Locked in." at bounding box center [239, 125] width 97 height 11
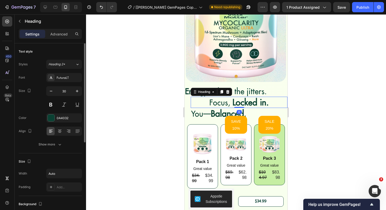
scroll to position [82, 0]
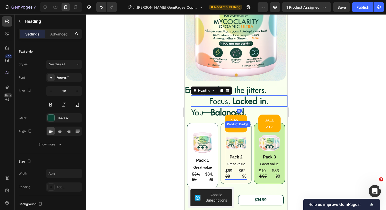
click at [240, 118] on pre "SAVE 10%" at bounding box center [236, 124] width 22 height 18
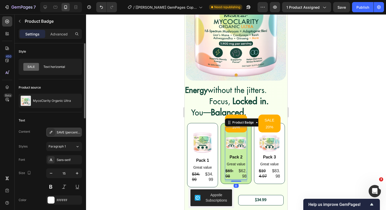
scroll to position [9, 0]
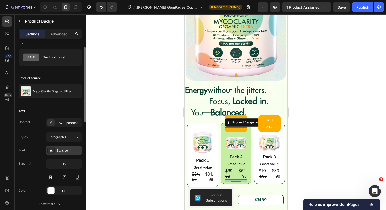
click at [67, 152] on div "Sans-serif" at bounding box center [69, 150] width 24 height 5
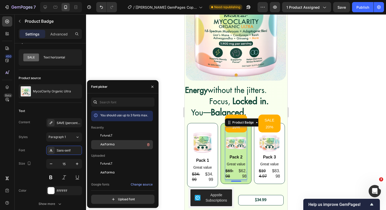
click at [101, 143] on span "Axiforma" at bounding box center [107, 144] width 14 height 5
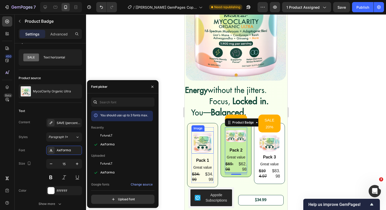
click at [202, 149] on img at bounding box center [202, 142] width 22 height 22
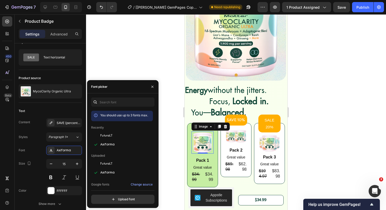
scroll to position [0, 0]
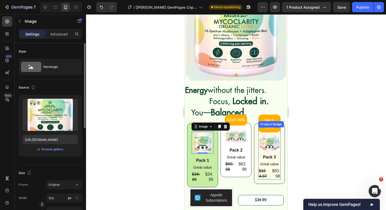
click at [263, 126] on div "Product Badge" at bounding box center [271, 124] width 26 height 6
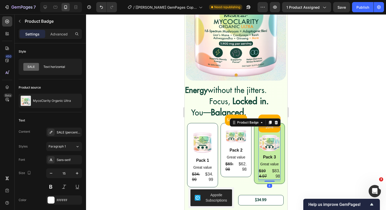
click at [244, 110] on strong "Balanced" at bounding box center [227, 112] width 33 height 11
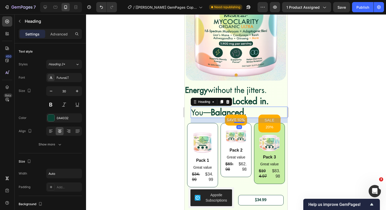
click at [268, 120] on div "20" at bounding box center [239, 120] width 97 height 5
click at [268, 136] on img at bounding box center [269, 143] width 22 height 22
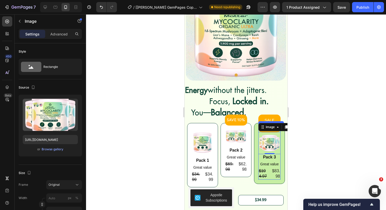
click at [277, 119] on div "SALE 20% Product Badge" at bounding box center [269, 124] width 22 height 18
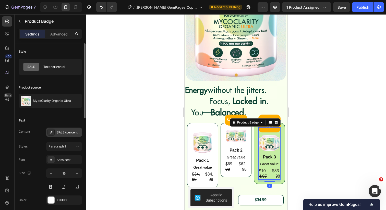
click at [61, 132] on div "SALE {percent_discount}" at bounding box center [69, 132] width 24 height 5
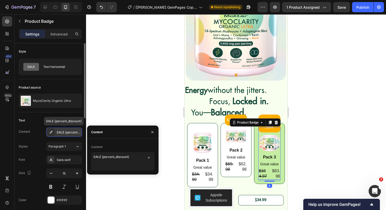
click at [62, 132] on div "SALE {percent_discount}" at bounding box center [69, 132] width 24 height 5
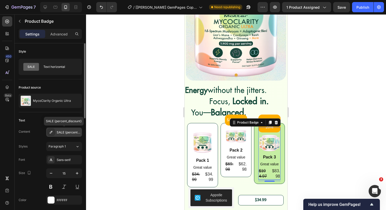
click at [62, 132] on div "SALE {percent_discount}" at bounding box center [69, 132] width 24 height 5
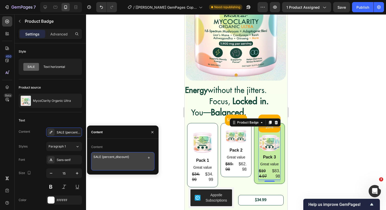
click at [98, 157] on textarea "SALE {percent_discount}" at bounding box center [122, 161] width 63 height 18
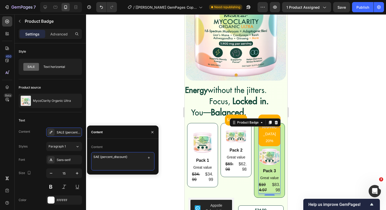
type textarea "SAVE {percent_discount}"
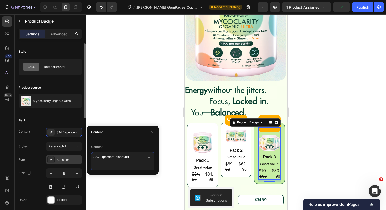
click at [61, 158] on div "Sans-serif" at bounding box center [69, 160] width 24 height 5
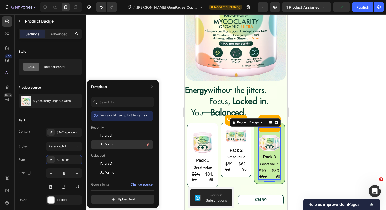
click at [103, 143] on span "Axiforma" at bounding box center [107, 144] width 14 height 5
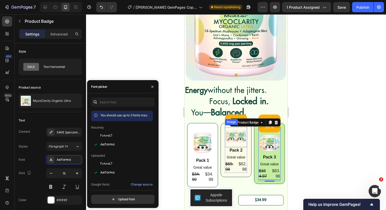
click at [231, 129] on img at bounding box center [236, 136] width 22 height 22
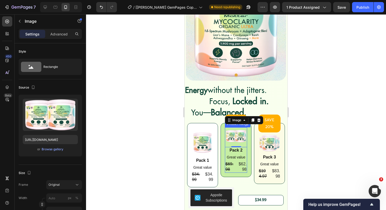
click at [269, 117] on pre "SAVE 20%" at bounding box center [269, 124] width 22 height 18
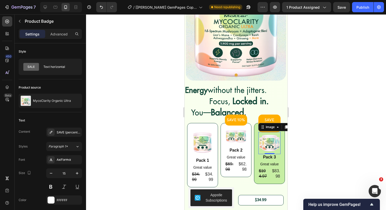
click at [262, 138] on img at bounding box center [269, 143] width 22 height 22
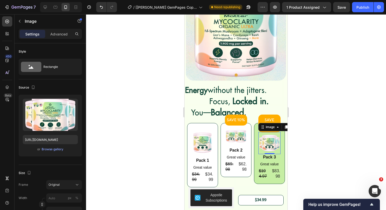
click at [267, 118] on div "SAVE 20% Product Badge" at bounding box center [269, 124] width 22 height 18
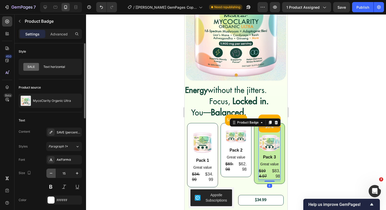
click at [52, 173] on icon "button" at bounding box center [51, 173] width 3 height 1
type input "13"
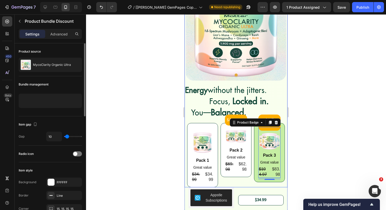
click at [218, 124] on div "Image Pack 1 Text Block Great value Text Block $34.99 Product Price Product Pri…" at bounding box center [236, 155] width 98 height 64
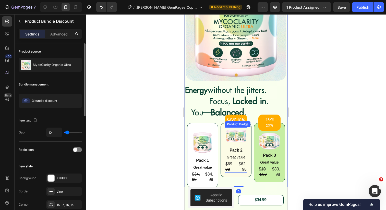
click at [237, 118] on pre "SAVE 10%" at bounding box center [236, 120] width 22 height 11
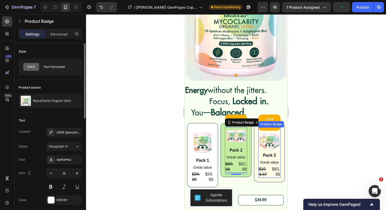
click at [271, 118] on pre "SAVE 20%" at bounding box center [269, 123] width 22 height 16
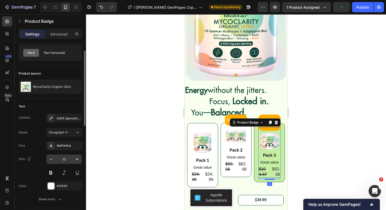
scroll to position [19, 0]
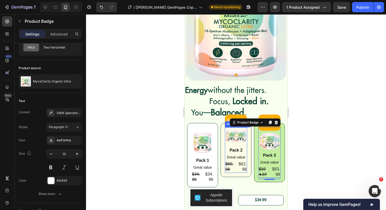
click at [227, 123] on div "Product Badge" at bounding box center [237, 124] width 23 height 5
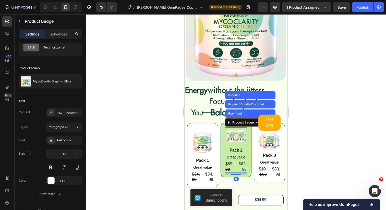
click at [110, 151] on div at bounding box center [236, 112] width 300 height 196
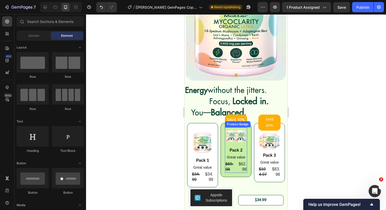
click at [239, 120] on div "SAVE 10% Product Badge" at bounding box center [236, 120] width 22 height 11
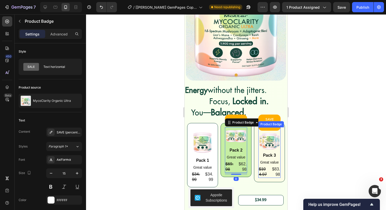
click at [271, 118] on pre "SAVE 20%" at bounding box center [269, 123] width 22 height 16
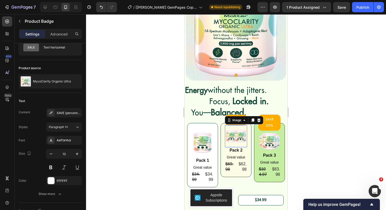
click at [228, 126] on img at bounding box center [236, 136] width 22 height 22
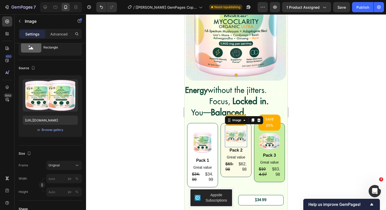
scroll to position [0, 0]
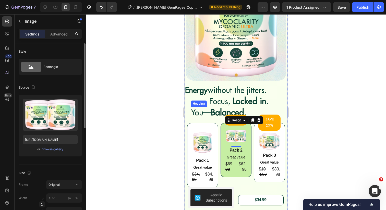
click at [221, 141] on div "SAVE 10% Product Badge Image 0 Pack 2 Text Block Great value Text Block $69.98 …" at bounding box center [235, 150] width 31 height 54
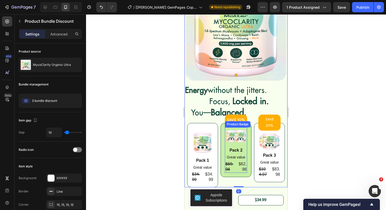
click at [241, 118] on div "SAVE 10% Product Badge" at bounding box center [236, 120] width 22 height 11
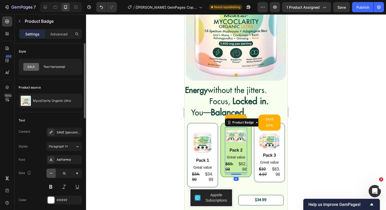
click at [48, 169] on button "button" at bounding box center [50, 173] width 9 height 9
type input "13"
click at [126, 154] on div at bounding box center [236, 112] width 300 height 196
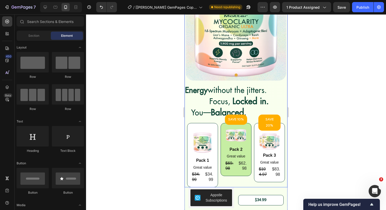
click at [252, 145] on div "Image Pack 1 Text Block Great value Text Block $34.99 Product Price Product Pri…" at bounding box center [236, 155] width 98 height 64
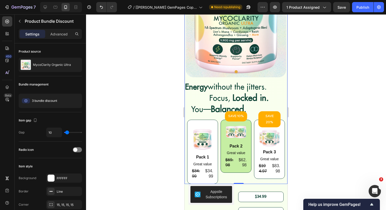
scroll to position [107, 0]
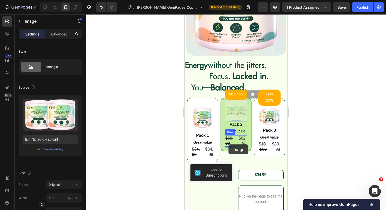
drag, startPoint x: 225, startPoint y: 117, endPoint x: 228, endPoint y: 146, distance: 28.7
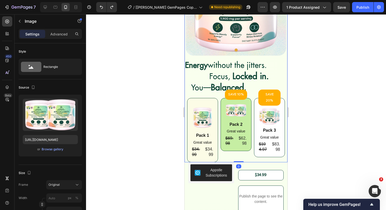
click at [215, 145] on div "Image Pack 1 Text Block Great value Text Block $34.99 Product Price Product Pri…" at bounding box center [202, 130] width 31 height 64
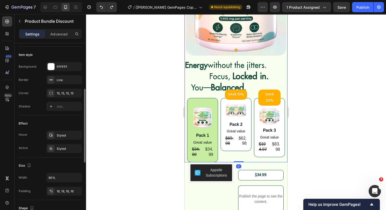
scroll to position [135, 0]
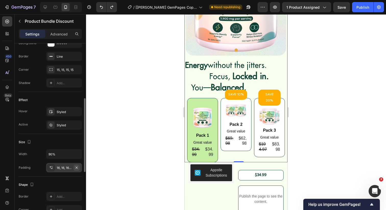
click at [76, 166] on icon "button" at bounding box center [76, 168] width 4 height 4
click at [207, 117] on img at bounding box center [202, 117] width 22 height 22
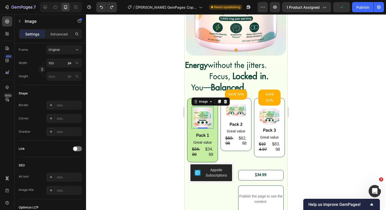
scroll to position [0, 0]
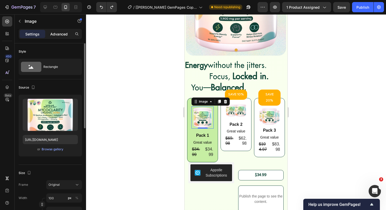
click at [58, 32] on p "Advanced" at bounding box center [58, 33] width 17 height 5
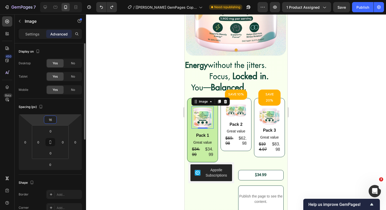
click at [52, 121] on input "16" at bounding box center [50, 120] width 10 height 8
type input "0"
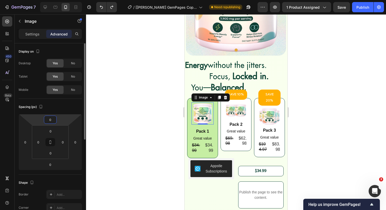
click at [52, 121] on input "0" at bounding box center [50, 120] width 10 height 8
type input "-10"
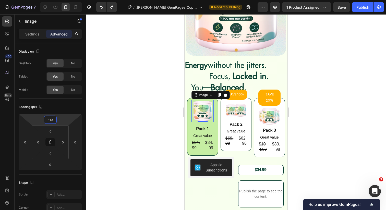
click at [120, 132] on div at bounding box center [236, 112] width 300 height 196
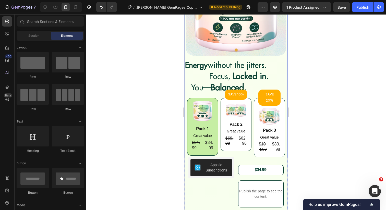
click at [209, 116] on img at bounding box center [202, 111] width 22 height 22
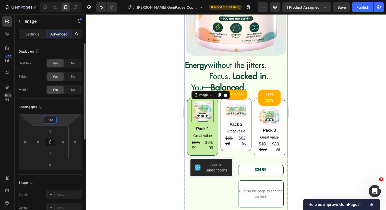
click at [53, 118] on input "-10" at bounding box center [50, 120] width 10 height 8
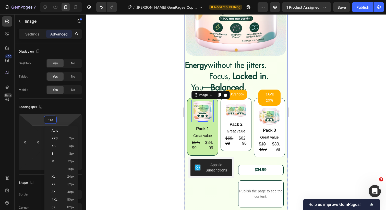
click at [119, 127] on div at bounding box center [236, 112] width 300 height 196
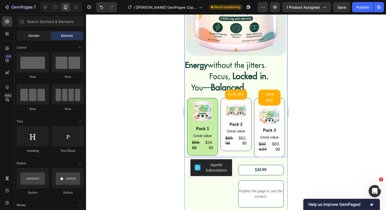
click at [39, 35] on span "Section" at bounding box center [33, 35] width 11 height 5
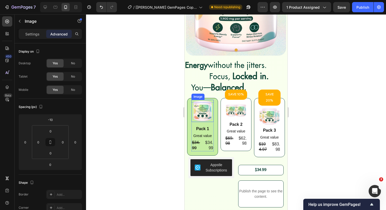
click at [206, 112] on img at bounding box center [202, 111] width 22 height 22
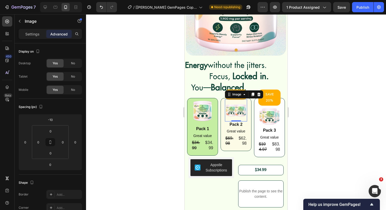
click at [233, 111] on img at bounding box center [236, 110] width 22 height 22
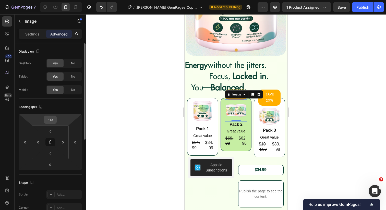
click at [50, 123] on input "-10" at bounding box center [50, 120] width 10 height 8
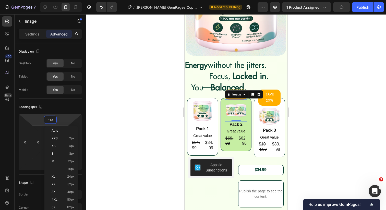
click at [135, 117] on div at bounding box center [236, 112] width 300 height 196
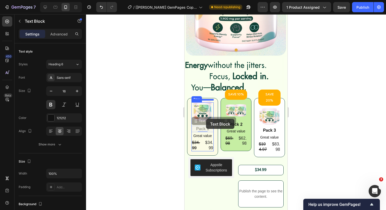
drag, startPoint x: 206, startPoint y: 129, endPoint x: 206, endPoint y: 119, distance: 9.7
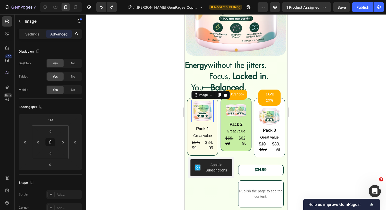
click at [197, 107] on img at bounding box center [202, 111] width 22 height 22
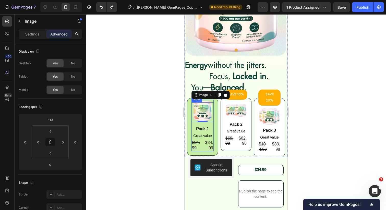
click at [197, 127] on div "Pack 1" at bounding box center [202, 129] width 22 height 6
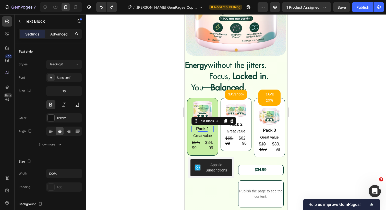
click at [62, 35] on p "Advanced" at bounding box center [58, 33] width 17 height 5
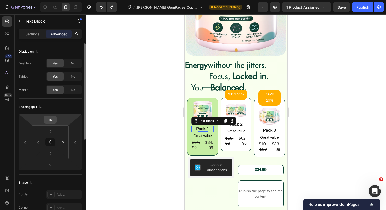
click at [52, 120] on input "15" at bounding box center [50, 120] width 10 height 8
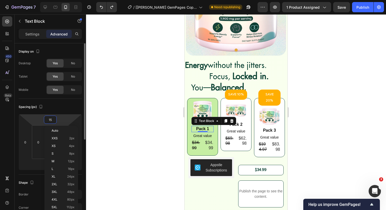
type input "0"
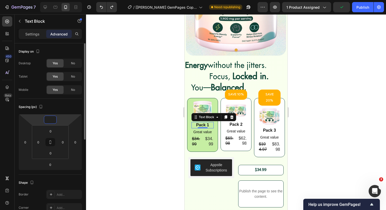
type input "0"
type input "-5"
type input "-1"
type input "-2"
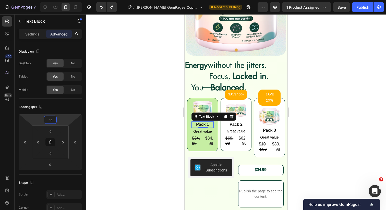
click at [169, 113] on div at bounding box center [236, 112] width 300 height 196
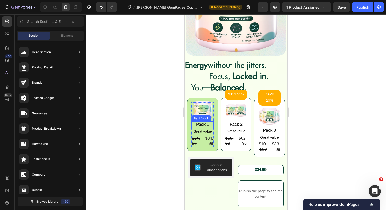
click at [199, 126] on div "Pack 1" at bounding box center [202, 124] width 22 height 6
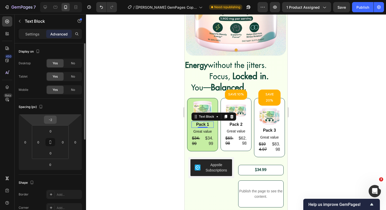
click at [55, 117] on input "-2" at bounding box center [50, 120] width 10 height 8
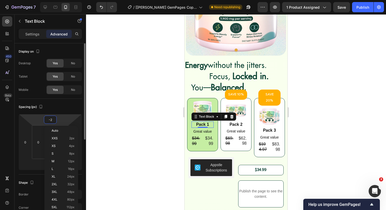
click at [54, 120] on input "-2" at bounding box center [50, 120] width 10 height 8
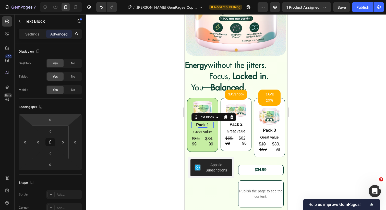
click at [152, 122] on div at bounding box center [236, 112] width 300 height 196
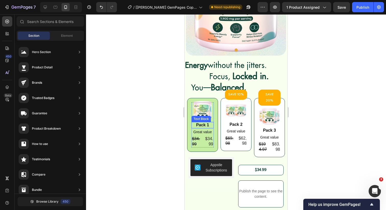
click at [200, 127] on div "Pack 1" at bounding box center [202, 125] width 22 height 6
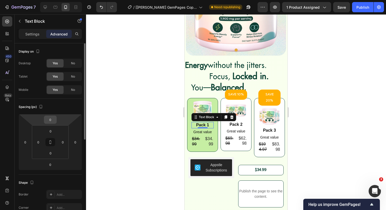
click at [48, 119] on input "0" at bounding box center [50, 120] width 10 height 8
type input "0"
type input "-1"
click at [126, 135] on div at bounding box center [236, 112] width 300 height 196
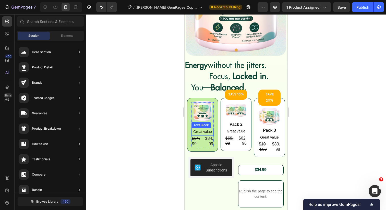
click at [208, 132] on p "Great value" at bounding box center [202, 132] width 21 height 6
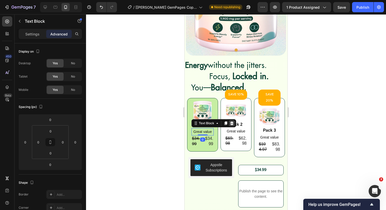
click at [233, 122] on icon at bounding box center [232, 123] width 4 height 4
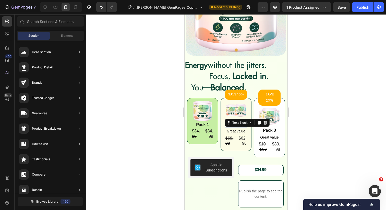
click at [234, 130] on p "Great value" at bounding box center [235, 131] width 21 height 6
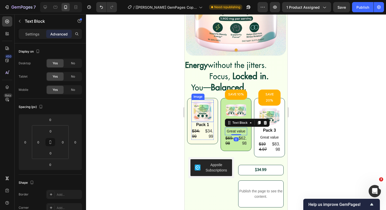
click at [192, 120] on img at bounding box center [202, 111] width 22 height 22
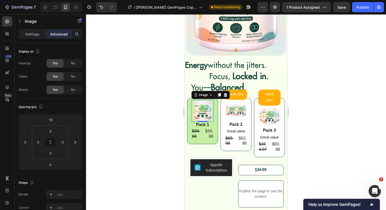
click at [171, 119] on div at bounding box center [236, 112] width 300 height 196
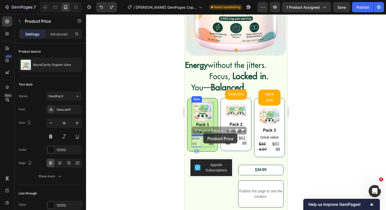
drag, startPoint x: 197, startPoint y: 141, endPoint x: 203, endPoint y: 134, distance: 9.7
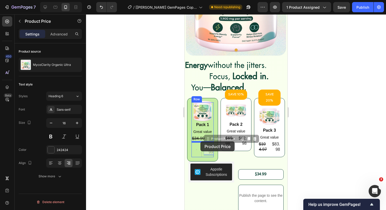
drag, startPoint x: 208, startPoint y: 149, endPoint x: 200, endPoint y: 141, distance: 11.4
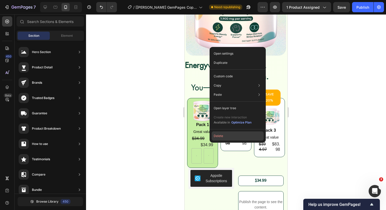
click at [223, 138] on button "Delete" at bounding box center [237, 135] width 52 height 9
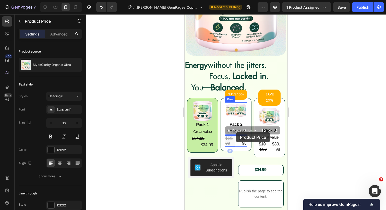
drag, startPoint x: 229, startPoint y: 140, endPoint x: 236, endPoint y: 132, distance: 10.7
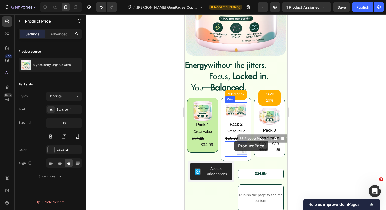
drag, startPoint x: 243, startPoint y: 150, endPoint x: 234, endPoint y: 141, distance: 12.6
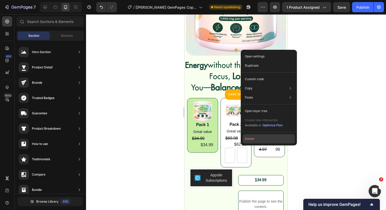
click at [251, 140] on button "Delete" at bounding box center [269, 138] width 52 height 9
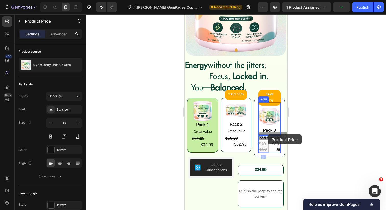
drag, startPoint x: 264, startPoint y: 138, endPoint x: 267, endPoint y: 134, distance: 5.4
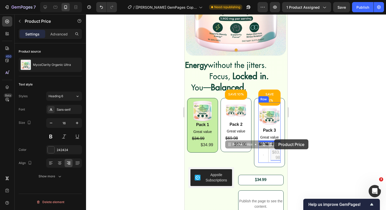
drag, startPoint x: 273, startPoint y: 149, endPoint x: 274, endPoint y: 140, distance: 9.2
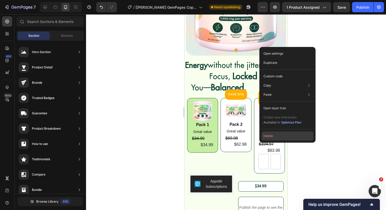
click at [271, 137] on button "Delete" at bounding box center [287, 135] width 52 height 9
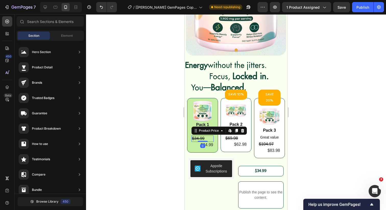
click at [194, 136] on div "$34.99" at bounding box center [202, 138] width 22 height 6
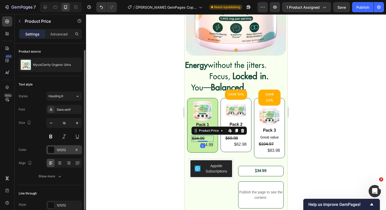
scroll to position [8, 0]
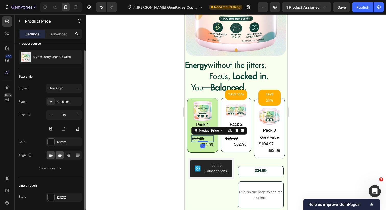
click at [59, 154] on icon at bounding box center [59, 155] width 5 height 5
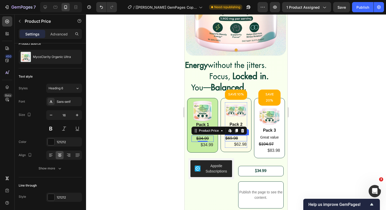
click at [229, 139] on div "$69.98" at bounding box center [236, 138] width 22 height 6
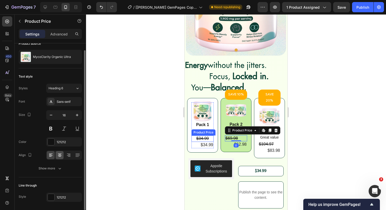
click at [61, 153] on icon at bounding box center [59, 155] width 5 height 5
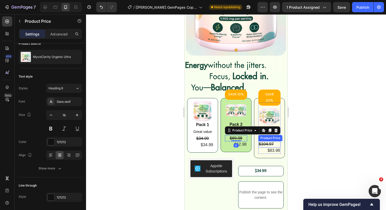
click at [260, 141] on div "$104.97" at bounding box center [269, 144] width 22 height 6
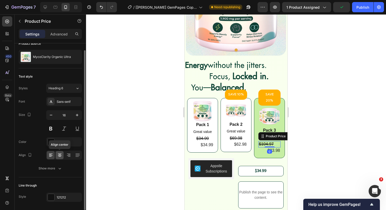
click at [61, 156] on icon at bounding box center [59, 155] width 5 height 5
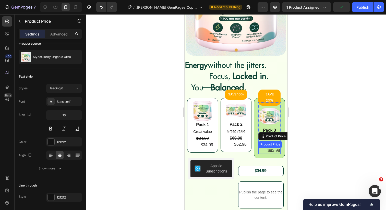
click at [279, 147] on div "$83.98" at bounding box center [269, 150] width 22 height 6
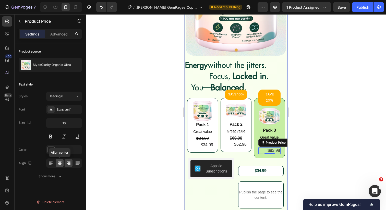
click at [61, 162] on icon at bounding box center [59, 162] width 5 height 5
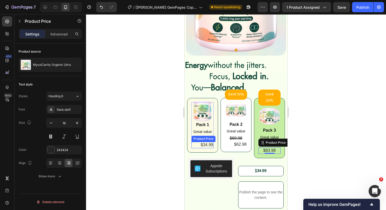
click at [213, 145] on div "$34.99" at bounding box center [202, 145] width 22 height 6
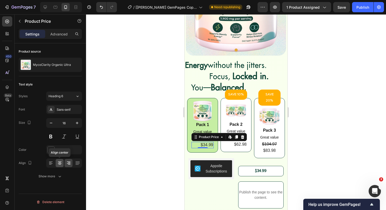
click at [59, 167] on div at bounding box center [60, 163] width 8 height 8
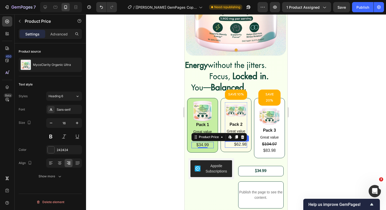
click at [236, 145] on div "$62.98" at bounding box center [236, 144] width 22 height 6
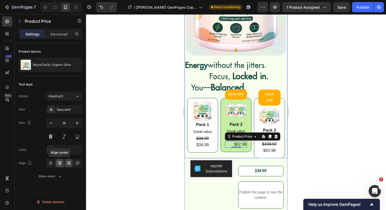
click at [58, 165] on icon at bounding box center [59, 162] width 5 height 5
click at [133, 145] on div at bounding box center [236, 112] width 300 height 196
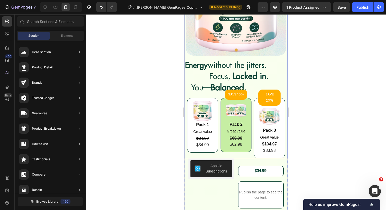
click at [251, 105] on div "Image Pack 1 Text Block Great value Text Block $34.99 Product Price Product Pri…" at bounding box center [236, 128] width 98 height 60
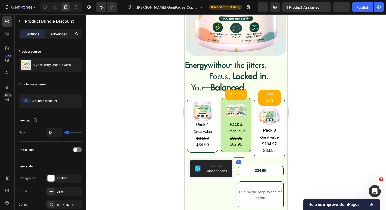
click at [65, 34] on p "Advanced" at bounding box center [58, 33] width 17 height 5
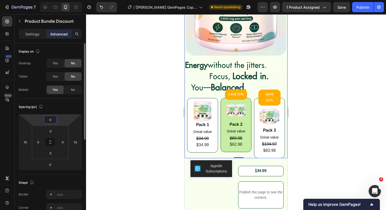
click at [48, 117] on input "0" at bounding box center [50, 120] width 10 height 8
type input "0"
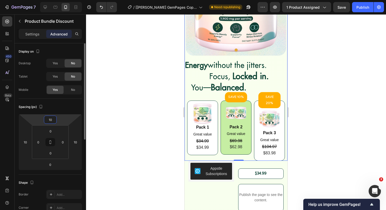
type input "1"
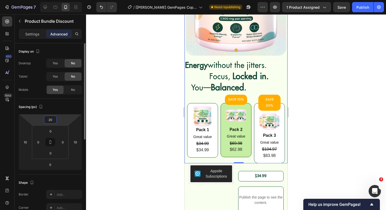
type input "2"
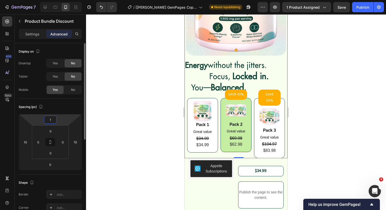
type input "10"
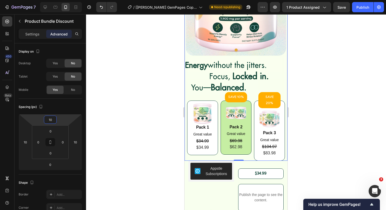
click at [128, 122] on div at bounding box center [236, 112] width 300 height 196
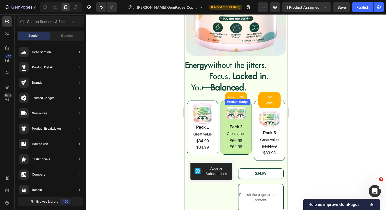
click at [238, 97] on div "SAVE 10% Product Badge" at bounding box center [236, 97] width 22 height 10
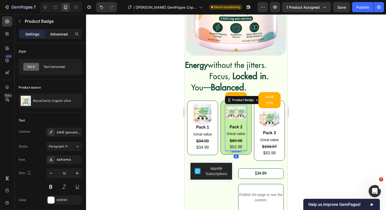
click at [58, 36] on p "Advanced" at bounding box center [58, 33] width 17 height 5
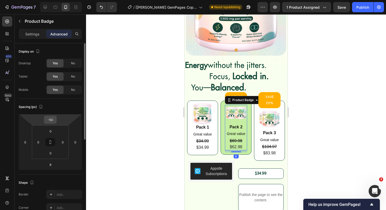
click at [53, 117] on input "-50" at bounding box center [50, 120] width 10 height 8
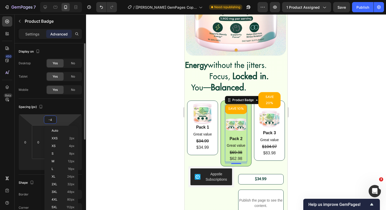
type input "-40"
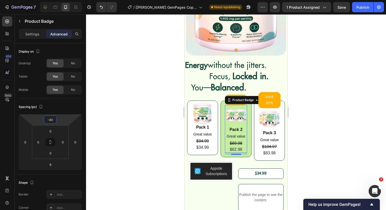
click at [105, 111] on div at bounding box center [236, 112] width 300 height 196
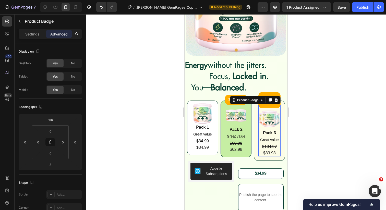
click at [262, 97] on div "SAVE 20% Product Badge 0" at bounding box center [269, 100] width 22 height 16
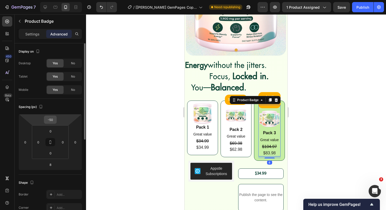
click at [49, 116] on input "-50" at bounding box center [50, 120] width 10 height 8
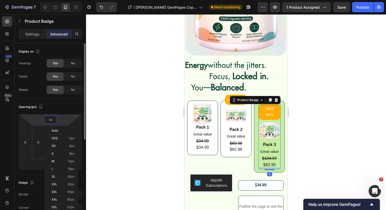
type input "-40"
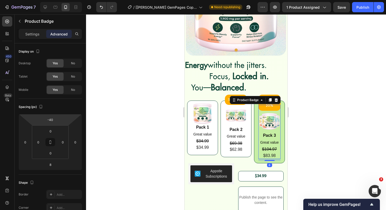
click at [110, 129] on div at bounding box center [236, 112] width 300 height 196
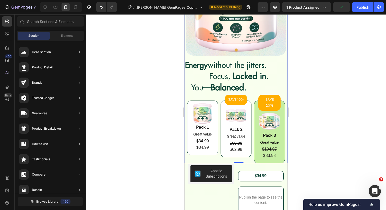
click at [220, 139] on div "Image Pack 1 Text Block Great value Text Block $34.99 Product Price Product Pri…" at bounding box center [236, 131] width 98 height 62
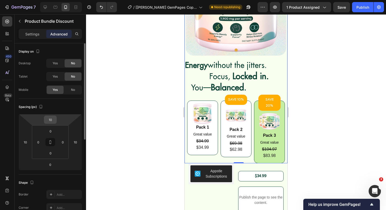
click at [50, 118] on input "10" at bounding box center [50, 120] width 10 height 8
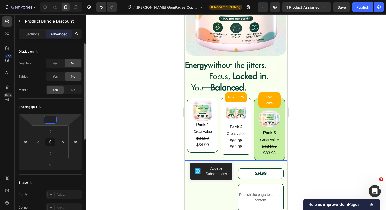
type input "5"
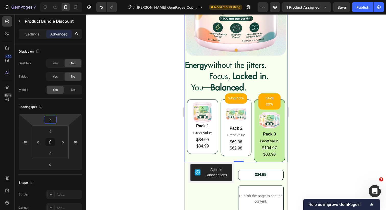
click at [108, 118] on div at bounding box center [236, 112] width 300 height 196
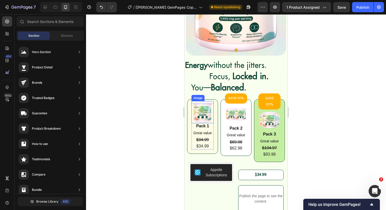
click at [210, 117] on img at bounding box center [202, 112] width 22 height 22
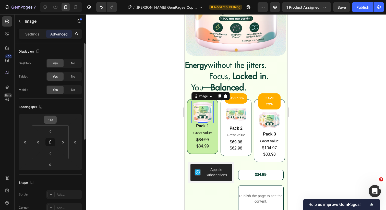
click at [52, 120] on input "-10" at bounding box center [50, 120] width 10 height 8
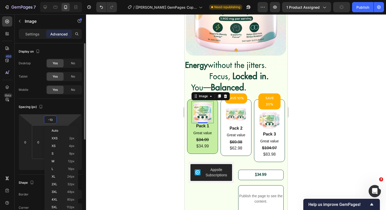
type input "0"
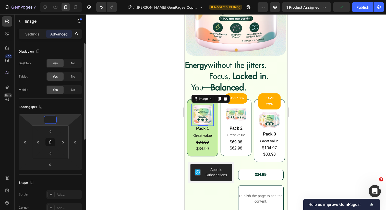
type input "-1"
click at [135, 136] on div at bounding box center [236, 112] width 300 height 196
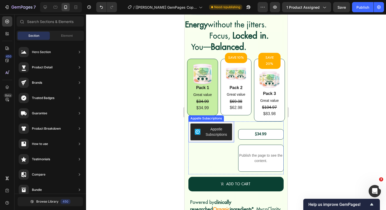
scroll to position [222, 0]
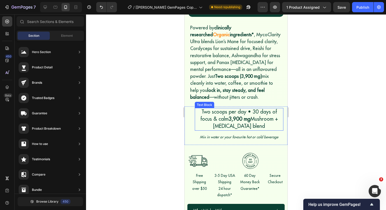
scroll to position [306, 0]
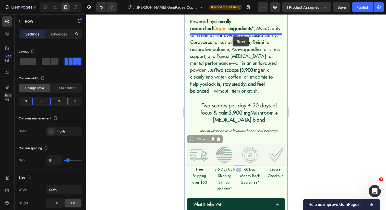
drag, startPoint x: 236, startPoint y: 166, endPoint x: 232, endPoint y: 36, distance: 129.6
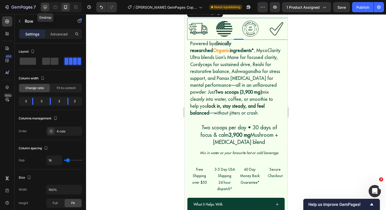
click at [43, 5] on icon at bounding box center [45, 7] width 5 height 5
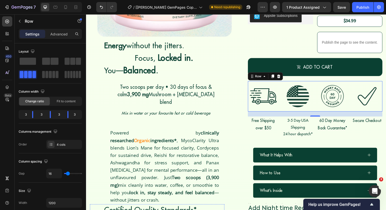
scroll to position [136, 0]
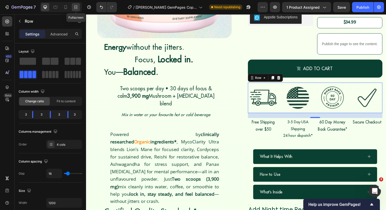
click at [74, 5] on icon at bounding box center [75, 7] width 5 height 5
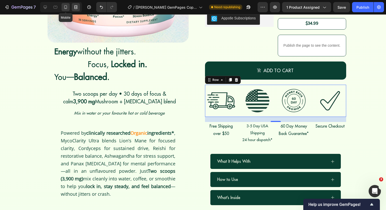
click at [69, 8] on div at bounding box center [65, 7] width 8 height 8
type input "100%"
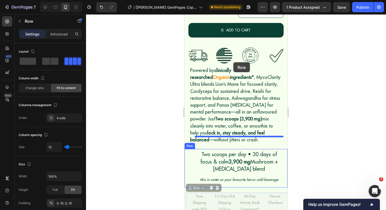
scroll to position [301, 0]
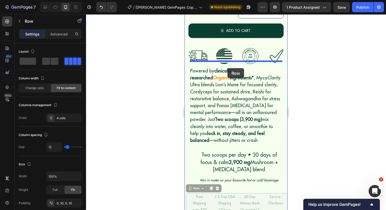
drag, startPoint x: 236, startPoint y: 105, endPoint x: 228, endPoint y: 65, distance: 40.8
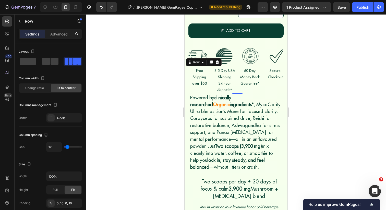
click at [167, 84] on div at bounding box center [236, 112] width 300 height 196
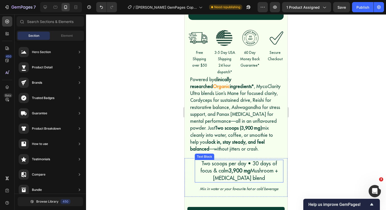
scroll to position [317, 0]
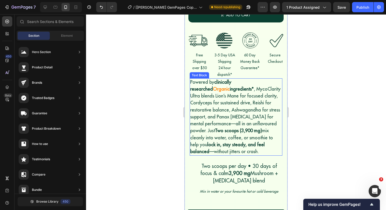
click at [229, 86] on span "ingredients* , MycoClarity Ultra blends Lion’s Mane for focused clarity, Cordyc…" at bounding box center [235, 120] width 90 height 68
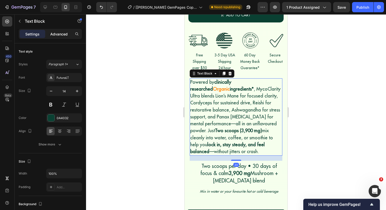
click at [64, 35] on p "Advanced" at bounding box center [58, 33] width 17 height 5
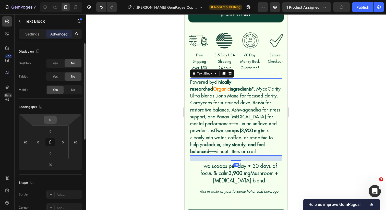
click at [53, 120] on input "0" at bounding box center [50, 120] width 10 height 8
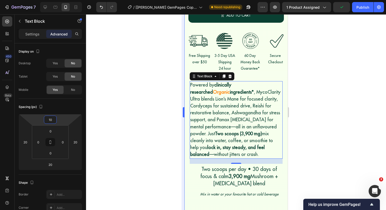
scroll to position [317, 0]
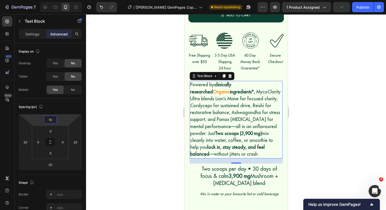
type input "10"
drag, startPoint x: 0, startPoint y: 122, endPoint x: 180, endPoint y: 116, distance: 179.7
click at [180, 116] on div at bounding box center [236, 112] width 300 height 196
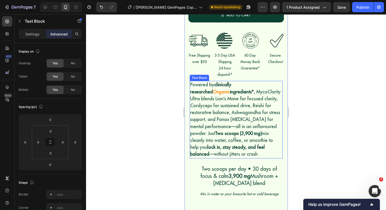
click at [219, 65] on p "24 hour dispatch*" at bounding box center [224, 71] width 21 height 13
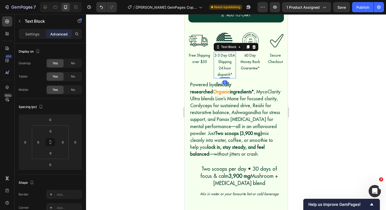
click at [218, 71] on p "24 hour dispatch*" at bounding box center [224, 71] width 21 height 13
click at [227, 67] on p "24 hour dispatch*" at bounding box center [224, 71] width 21 height 13
click at [231, 69] on p "24 hour dispatch*" at bounding box center [224, 71] width 21 height 13
click at [217, 69] on p "24 hour dispatch*" at bounding box center [224, 71] width 21 height 13
click at [224, 68] on p "24 hour dispatch*" at bounding box center [224, 71] width 21 height 13
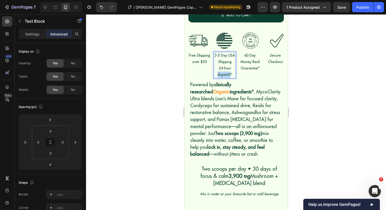
click at [224, 68] on p "24 hour dispatch*" at bounding box center [224, 71] width 21 height 13
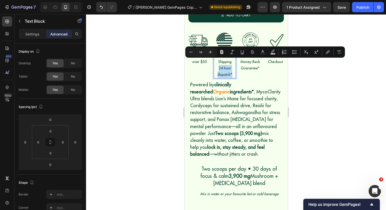
click at [203, 72] on div "Free Shipping over $50 Text Block" at bounding box center [199, 65] width 22 height 27
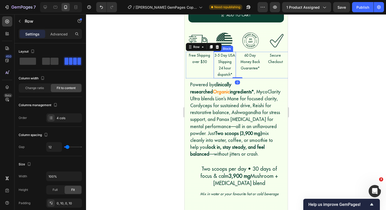
click at [221, 66] on p "24 hour dispatch*" at bounding box center [224, 71] width 21 height 13
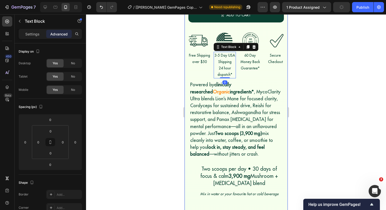
click at [163, 101] on div at bounding box center [236, 112] width 300 height 196
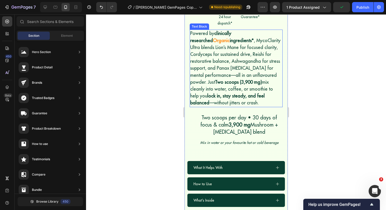
scroll to position [324, 0]
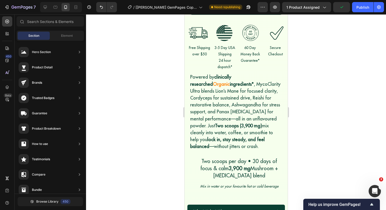
click at [167, 107] on div at bounding box center [236, 112] width 300 height 196
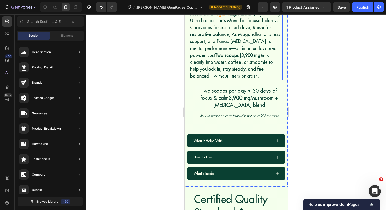
scroll to position [396, 0]
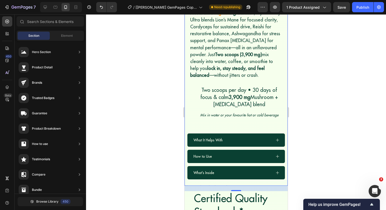
click at [246, 135] on div "What It Helps With How to Use What’s Inside" at bounding box center [235, 156] width 103 height 46
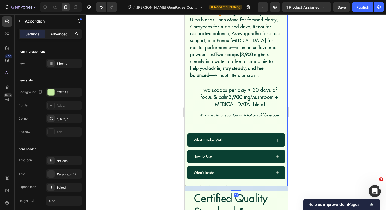
click at [52, 38] on div "Advanced" at bounding box center [59, 34] width 26 height 8
type input "100%"
type input "100"
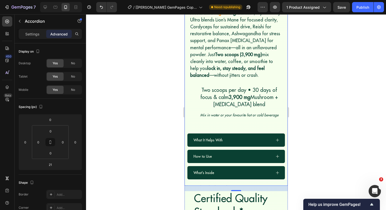
click at [226, 112] on div "Icon Icon Icon Icon Icon Icon List Rated 4.7 on Trustpilot Text Block MycoClari…" at bounding box center [235, 30] width 103 height 312
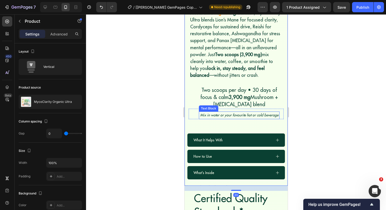
click at [230, 113] on icon "Mix in water or your favourite hot or cold beverage" at bounding box center [239, 115] width 78 height 5
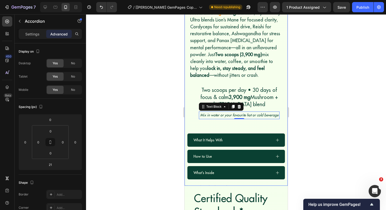
click at [231, 133] on div "What It Helps With" at bounding box center [235, 139] width 97 height 13
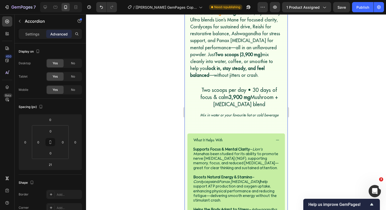
click at [244, 133] on div "What It Helps With" at bounding box center [235, 139] width 97 height 13
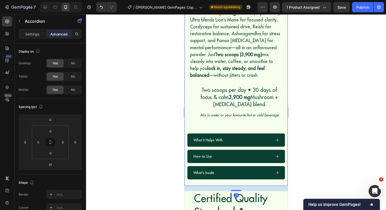
click at [246, 137] on div "What It Helps With" at bounding box center [231, 140] width 79 height 6
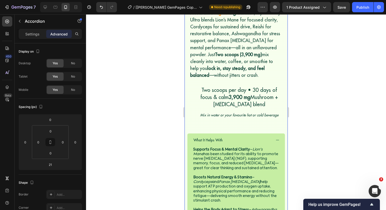
click at [246, 137] on div "What It Helps With" at bounding box center [231, 140] width 79 height 6
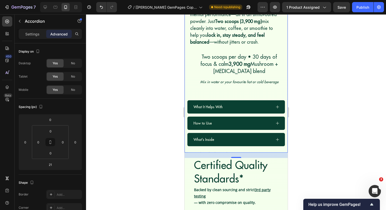
scroll to position [430, 0]
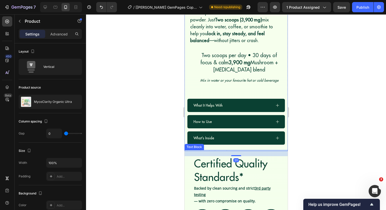
click at [159, 146] on div at bounding box center [236, 112] width 300 height 196
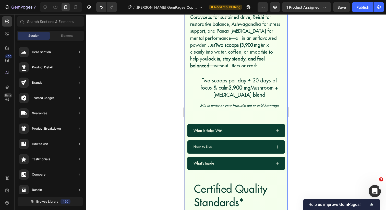
scroll to position [401, 0]
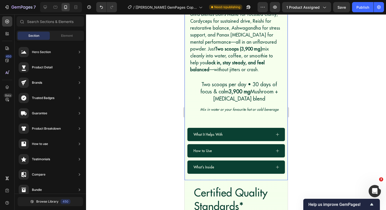
click at [211, 132] on p "What It Helps With" at bounding box center [207, 134] width 29 height 5
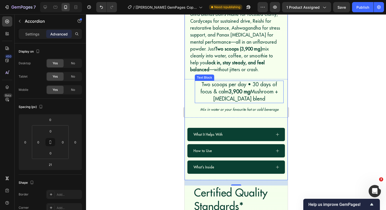
click at [208, 81] on span "Two scoops per day • 30 days of focus & calm 3,900 mg Mushroom + Adaptogen blend" at bounding box center [239, 91] width 78 height 21
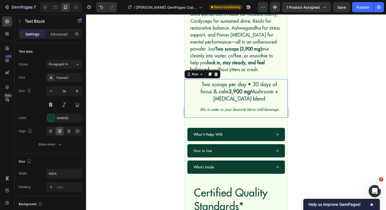
click at [188, 86] on div "Two scoops per day • 30 days of focus & calm 3,900 mg Mushroom + Adaptogen blen…" at bounding box center [235, 98] width 103 height 39
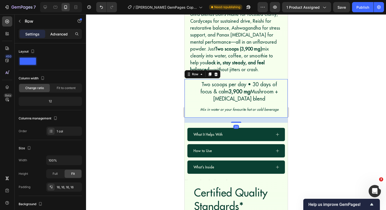
click at [62, 35] on p "Advanced" at bounding box center [58, 33] width 17 height 5
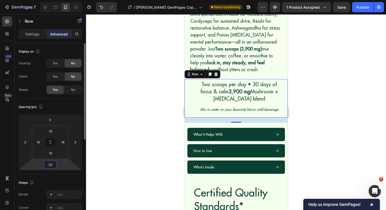
click at [48, 164] on input "20" at bounding box center [50, 165] width 10 height 8
type input "0"
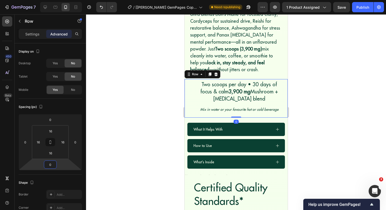
click at [159, 158] on div at bounding box center [236, 112] width 300 height 196
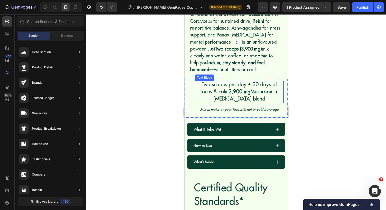
click at [212, 81] on span "Two scoops per day • 30 days of focus & calm 3,900 mg Mushroom + Adaptogen blend" at bounding box center [239, 91] width 78 height 21
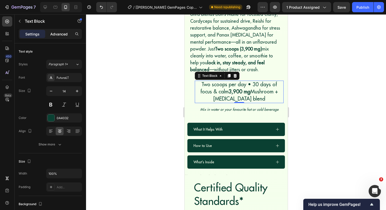
click at [60, 32] on p "Advanced" at bounding box center [58, 33] width 17 height 5
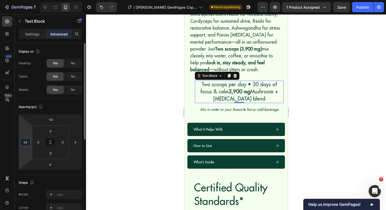
click at [25, 141] on input "24" at bounding box center [25, 142] width 8 height 8
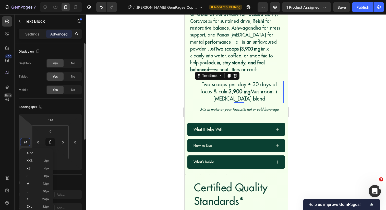
type input "0"
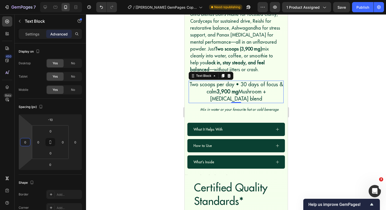
click at [113, 116] on div at bounding box center [236, 112] width 300 height 196
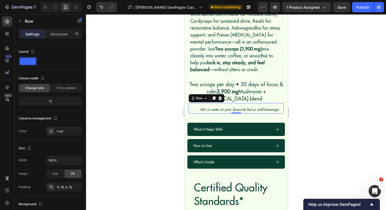
click at [195, 106] on div "Mix in water or your favourite hot or cold beverage Text Block" at bounding box center [235, 109] width 87 height 7
click at [60, 28] on div "Row" at bounding box center [44, 21] width 58 height 15
click at [60, 33] on p "Advanced" at bounding box center [58, 33] width 17 height 5
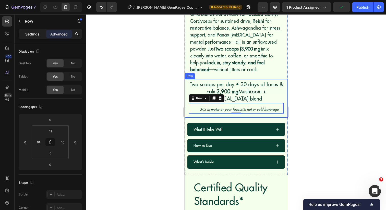
click at [34, 34] on p "Settings" at bounding box center [32, 33] width 14 height 5
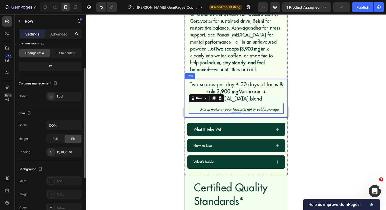
scroll to position [37, 0]
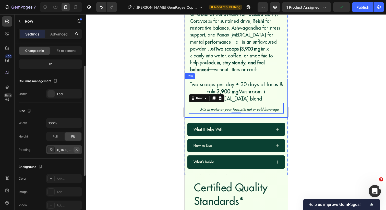
click at [78, 151] on icon "button" at bounding box center [76, 150] width 4 height 4
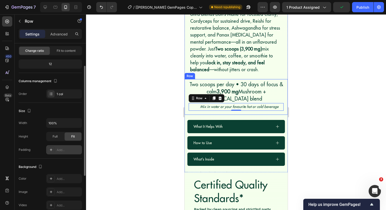
click at [153, 100] on div at bounding box center [236, 112] width 300 height 196
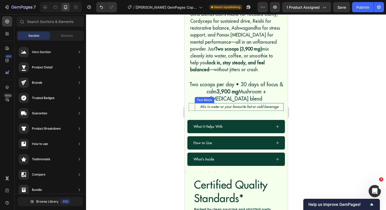
click at [220, 104] on icon "Mix in water or your favourite hot or cold beverage" at bounding box center [239, 106] width 78 height 5
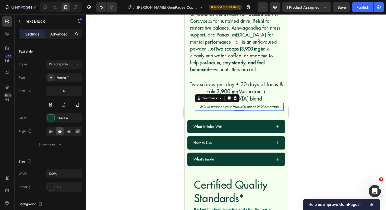
click at [60, 31] on div "Advanced" at bounding box center [59, 34] width 26 height 8
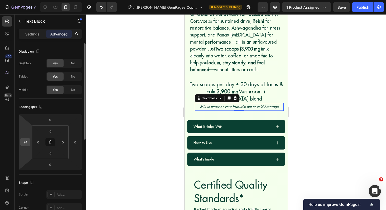
click at [24, 143] on input "24" at bounding box center [25, 142] width 8 height 8
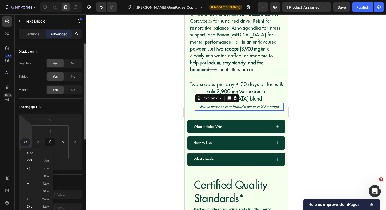
type input "0"
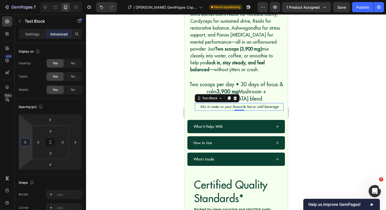
click at [104, 115] on div at bounding box center [236, 112] width 300 height 196
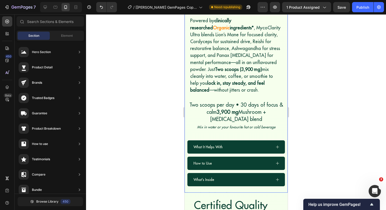
scroll to position [371, 0]
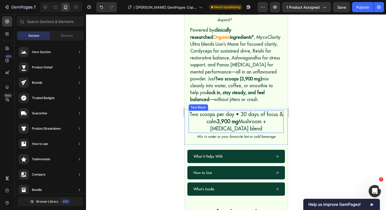
click at [224, 115] on p "Two scoops per day • 30 days of focus & calm 3,900 mg Mushroom + Adaptogen blend" at bounding box center [236, 122] width 94 height 22
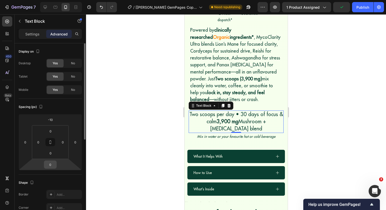
click at [47, 164] on input "0" at bounding box center [50, 165] width 10 height 8
type input "5"
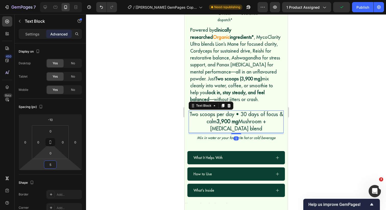
click at [176, 101] on div at bounding box center [236, 112] width 300 height 196
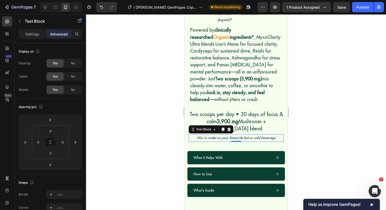
click at [200, 135] on p "Mix in water or your favourite hot or cold beverage" at bounding box center [236, 138] width 94 height 6
click at [228, 111] on span "Two scoops per day • 30 days of focus & calm 3,900 mg Mushroom + Adaptogen blend" at bounding box center [236, 121] width 94 height 21
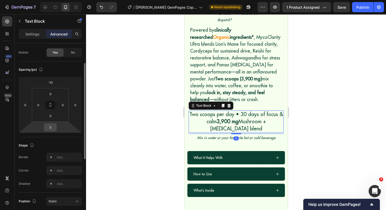
click at [51, 128] on input "5" at bounding box center [50, 127] width 10 height 8
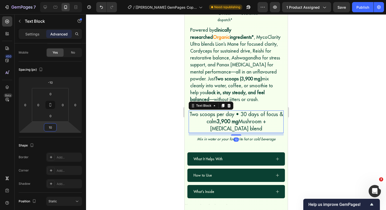
type input "10"
click at [128, 109] on div at bounding box center [236, 112] width 300 height 196
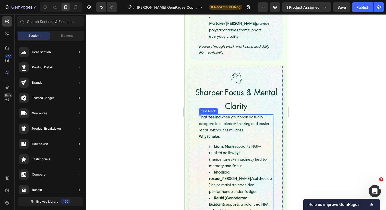
scroll to position [1155, 0]
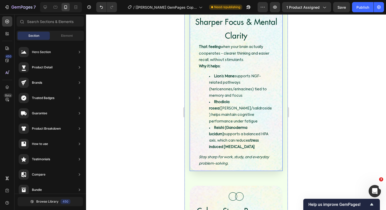
click at [192, 135] on div "Image Sharper Focus & Mental Clarity Heading That feeling when your brain actua…" at bounding box center [235, 83] width 93 height 175
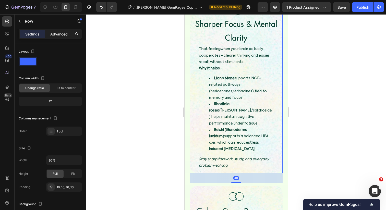
click at [52, 38] on div "Advanced" at bounding box center [59, 34] width 26 height 8
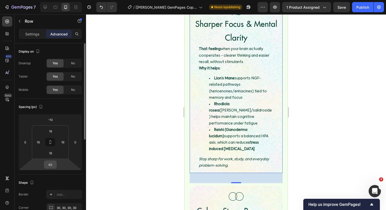
click at [50, 162] on input "40" at bounding box center [50, 165] width 10 height 8
type input "0"
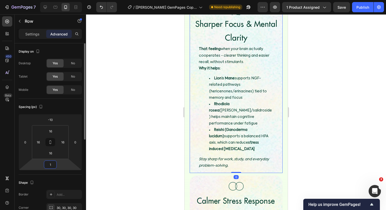
type input "10"
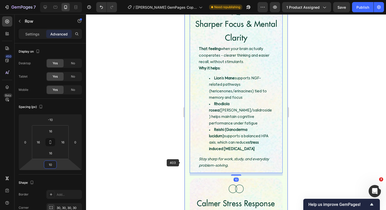
click at [181, 164] on div at bounding box center [236, 112] width 300 height 196
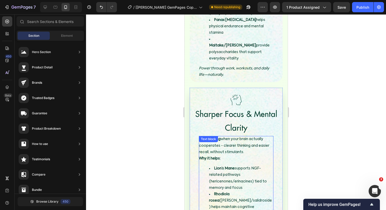
scroll to position [1061, 0]
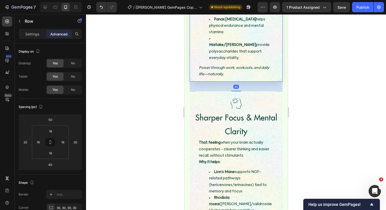
click at [210, 53] on div "Image Clean, Sustained Energy Heading Row Image Clean, Sustained Energy Heading…" at bounding box center [235, 8] width 93 height 147
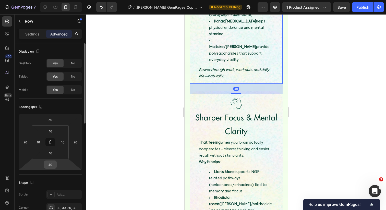
click at [48, 166] on input "40" at bounding box center [50, 165] width 10 height 8
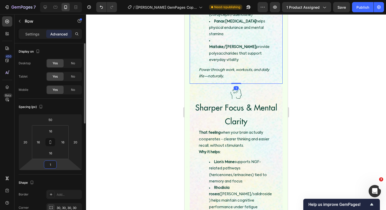
type input "10"
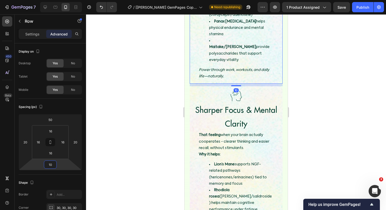
click at [107, 143] on div at bounding box center [236, 112] width 300 height 196
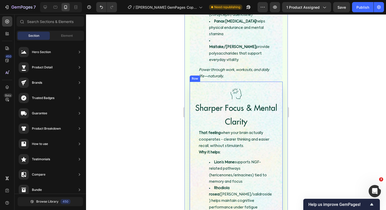
click at [194, 86] on div "Image Sharper Focus & Mental Clarity Heading That feeling when your brain actua…" at bounding box center [235, 169] width 85 height 167
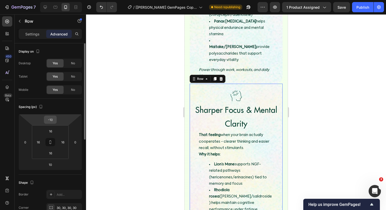
click at [51, 122] on input "-10" at bounding box center [50, 120] width 10 height 8
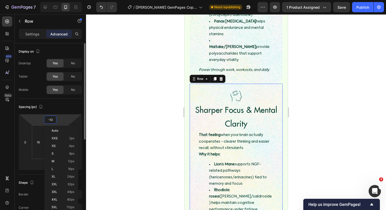
type input "0"
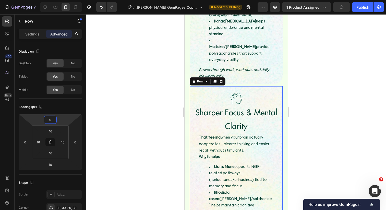
click at [148, 99] on div at bounding box center [236, 112] width 300 height 196
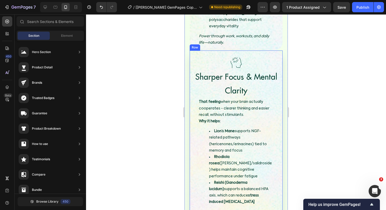
scroll to position [1193, 0]
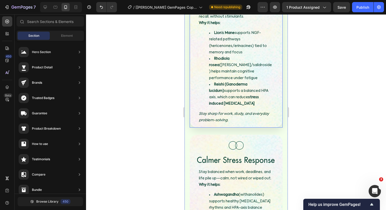
click at [199, 93] on div "Image Sharper Focus & Mental Clarity Heading That feeling when your brain actua…" at bounding box center [235, 39] width 93 height 175
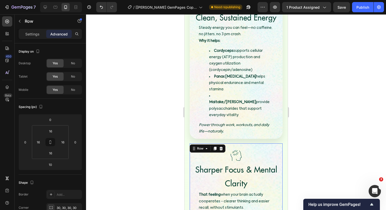
scroll to position [1003, 0]
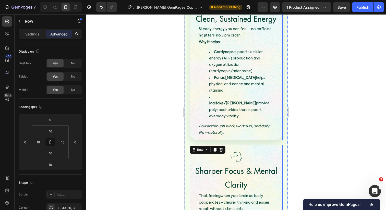
click at [192, 96] on div "Image Clean, Sustained Energy Heading Row Image Clean, Sustained Energy Heading…" at bounding box center [235, 66] width 93 height 147
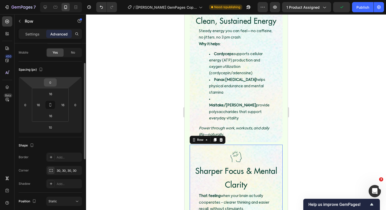
click at [52, 84] on input "0" at bounding box center [50, 83] width 10 height 8
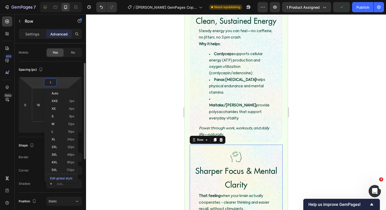
type input "10"
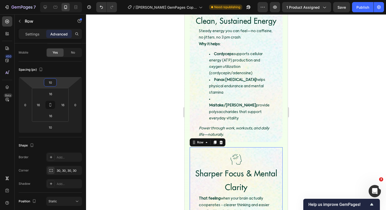
click at [113, 98] on div at bounding box center [236, 112] width 300 height 196
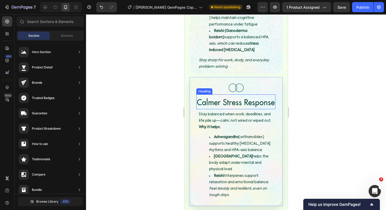
scroll to position [1311, 0]
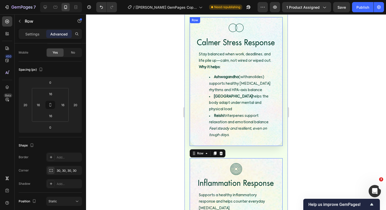
click at [193, 104] on div "Image Calmer Stress Response Heading Stay balanced when work, deadlines, and li…" at bounding box center [235, 81] width 93 height 129
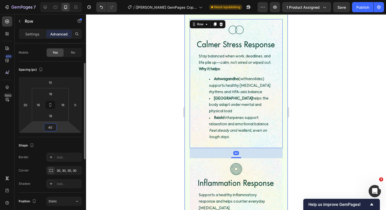
click at [52, 129] on input "40" at bounding box center [50, 127] width 10 height 8
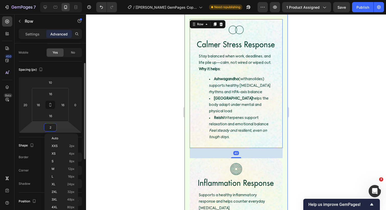
type input "20"
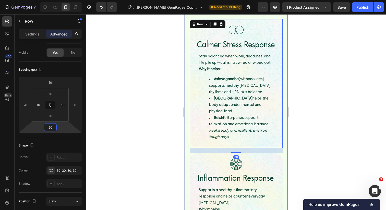
click at [122, 132] on div at bounding box center [236, 112] width 300 height 196
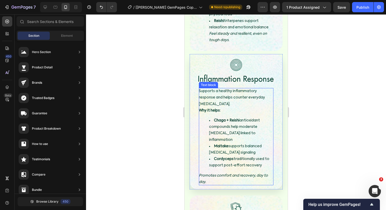
scroll to position [1421, 0]
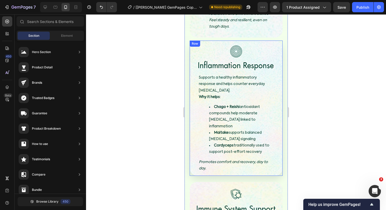
click at [199, 135] on div "Image Inflammation Response Heading Supports a healthy inflammatory response an…" at bounding box center [235, 108] width 93 height 135
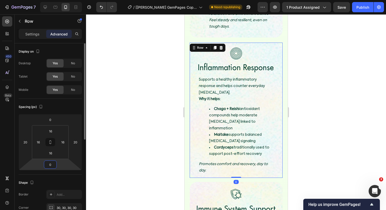
click at [46, 168] on input "0" at bounding box center [50, 165] width 10 height 8
type input "0"
type input "10"
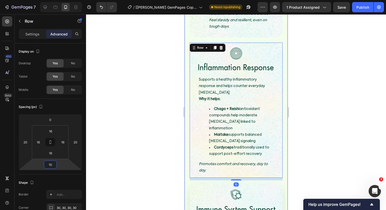
click at [200, 188] on div at bounding box center [236, 195] width 80 height 14
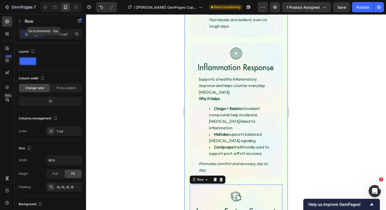
click at [53, 28] on div "Row" at bounding box center [44, 21] width 58 height 15
click at [57, 31] on p "Advanced" at bounding box center [58, 33] width 17 height 5
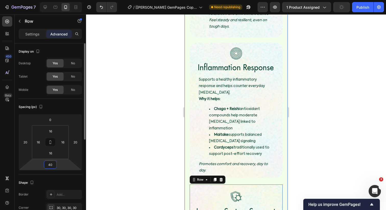
click at [50, 167] on input "40" at bounding box center [50, 165] width 10 height 8
type input "20"
click at [154, 145] on div at bounding box center [236, 112] width 300 height 196
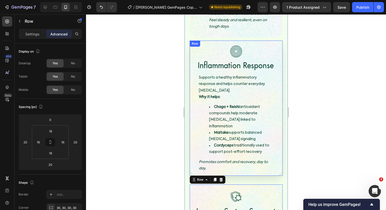
click at [234, 134] on div "Image Inflammation Response Heading Supports a healthy inflammatory response an…" at bounding box center [235, 108] width 93 height 135
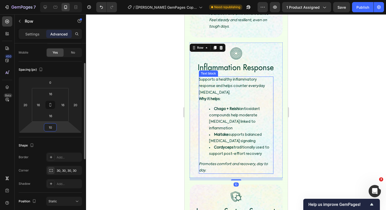
click at [52, 128] on input "10" at bounding box center [50, 127] width 10 height 8
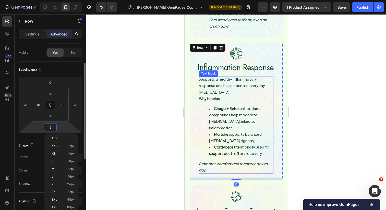
type input "20"
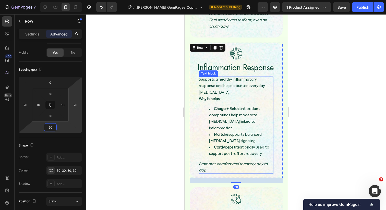
click at [110, 118] on div at bounding box center [236, 112] width 300 height 196
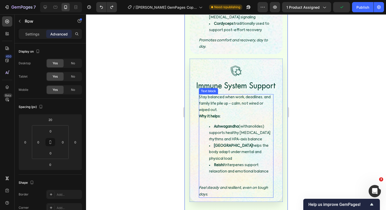
scroll to position [1577, 0]
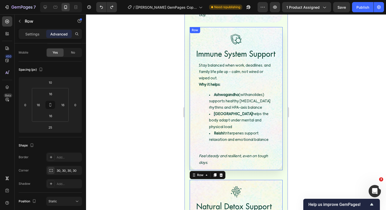
click at [192, 121] on div "Image Immune System Support Heading Stay balanced when work, deadlines, and fam…" at bounding box center [235, 98] width 93 height 143
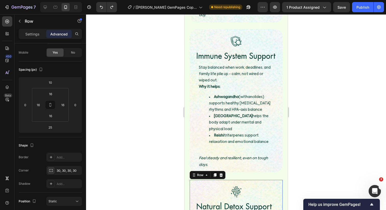
click at [160, 143] on div at bounding box center [236, 112] width 300 height 196
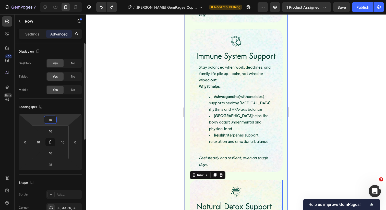
click at [52, 121] on input "10" at bounding box center [50, 120] width 10 height 8
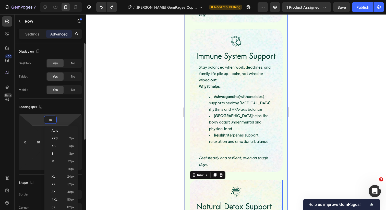
type input "0"
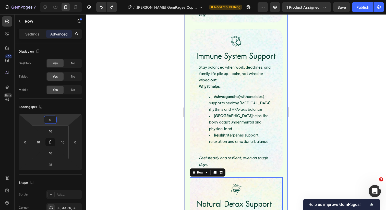
click at [121, 120] on div at bounding box center [236, 112] width 300 height 196
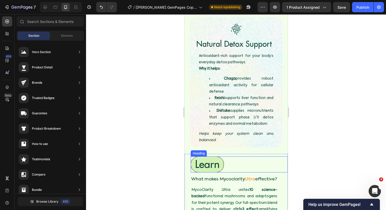
scroll to position [1738, 0]
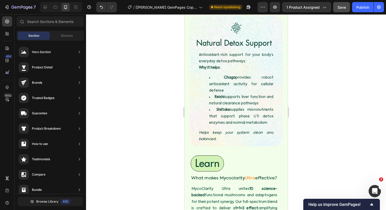
click at [343, 9] on div "Save" at bounding box center [341, 7] width 8 height 5
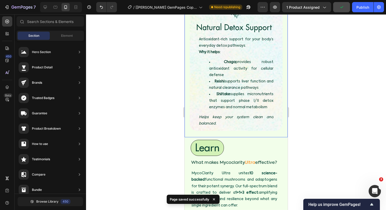
scroll to position [1753, 0]
click at [254, 140] on div "Learn" at bounding box center [238, 148] width 97 height 16
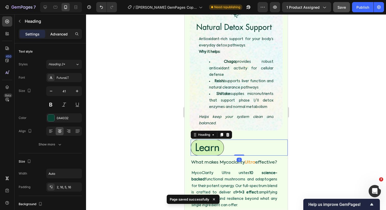
click at [57, 32] on p "Advanced" at bounding box center [58, 33] width 17 height 5
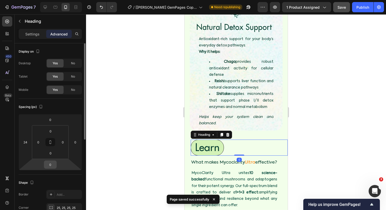
click at [51, 165] on input "0" at bounding box center [50, 165] width 10 height 8
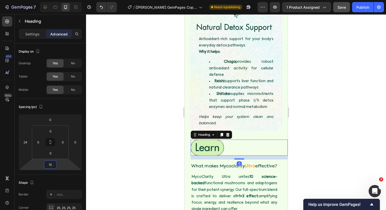
type input "1"
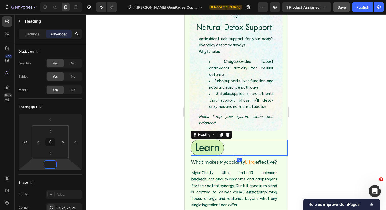
type input "5"
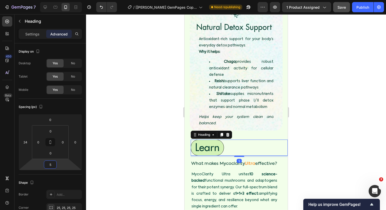
click at [157, 120] on div at bounding box center [236, 112] width 300 height 196
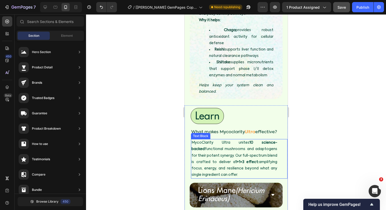
scroll to position [1789, 0]
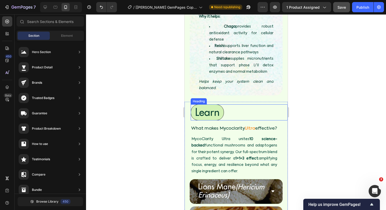
click at [220, 104] on h4 "Learn" at bounding box center [206, 112] width 33 height 16
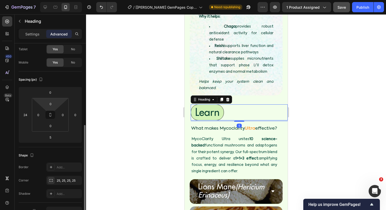
scroll to position [92, 0]
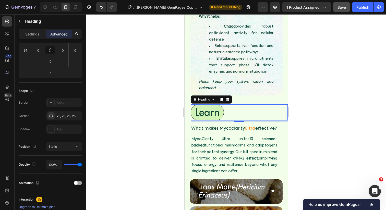
click at [33, 38] on div "Settings Advanced" at bounding box center [50, 34] width 63 height 10
click at [32, 33] on p "Settings" at bounding box center [32, 33] width 14 height 5
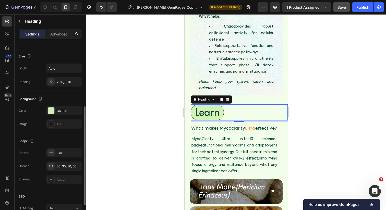
scroll to position [112, 0]
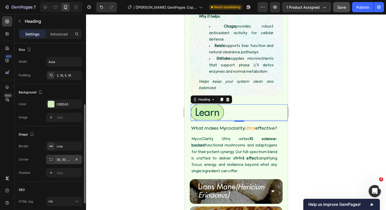
click at [65, 159] on div "30, 30, 30, 30" at bounding box center [64, 159] width 15 height 5
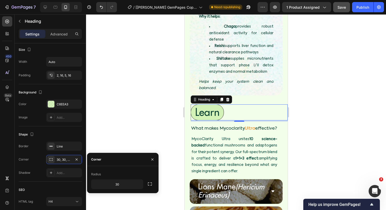
click at [106, 175] on div "Radius" at bounding box center [122, 174] width 63 height 8
click at [106, 183] on input "30" at bounding box center [117, 184] width 52 height 9
type input "25"
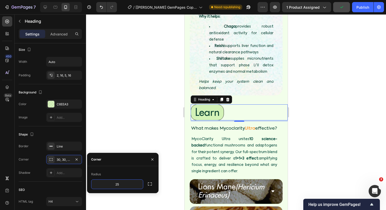
click at [138, 119] on div at bounding box center [236, 112] width 300 height 196
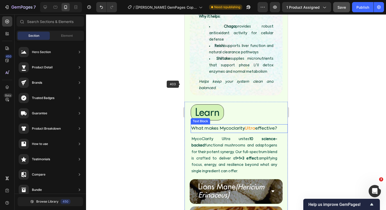
click at [205, 104] on h4 "Learn" at bounding box center [206, 112] width 33 height 16
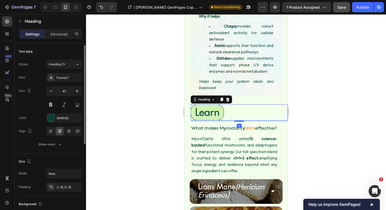
scroll to position [79, 0]
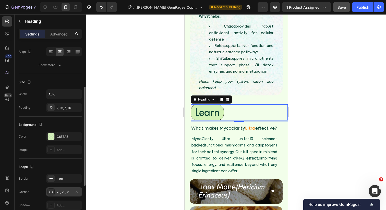
click at [58, 192] on div "25, 25, 25, 25" at bounding box center [64, 192] width 15 height 5
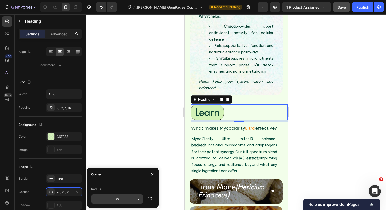
click at [119, 198] on input "25" at bounding box center [117, 198] width 52 height 9
type input "28"
click at [168, 146] on div at bounding box center [236, 112] width 300 height 196
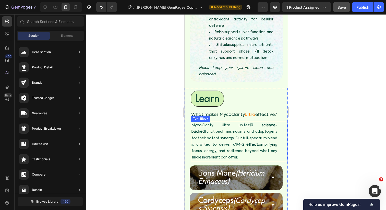
scroll to position [1804, 0]
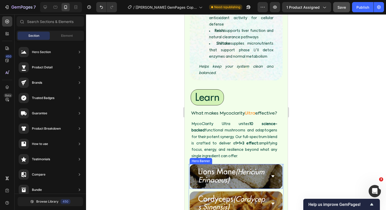
click at [190, 164] on div "Lions Mane (Hericium Erinaceus) Accordion" at bounding box center [235, 176] width 93 height 24
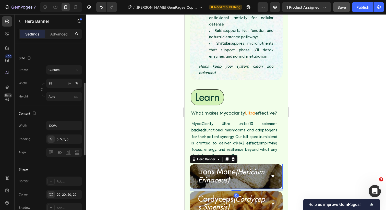
scroll to position [96, 0]
click at [58, 200] on div "20, 20, 20, 20" at bounding box center [64, 196] width 36 height 9
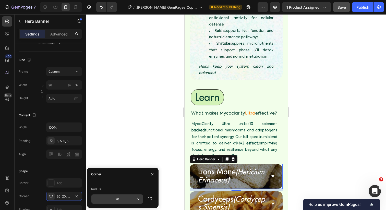
click at [119, 199] on input "20" at bounding box center [117, 198] width 52 height 9
type input "1"
type input "30"
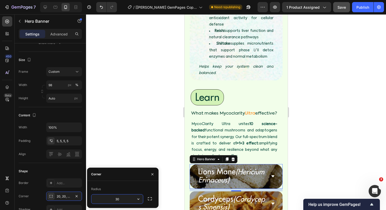
click at [154, 149] on div at bounding box center [236, 112] width 300 height 196
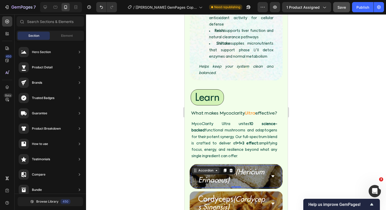
click at [195, 167] on div "Accordion" at bounding box center [205, 170] width 27 height 6
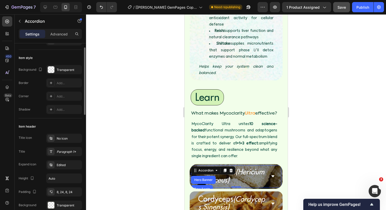
scroll to position [29, 0]
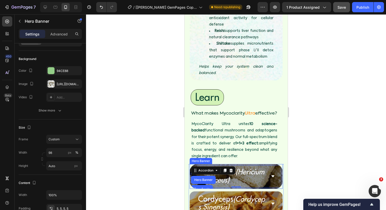
click at [195, 164] on div "Lions Mane (Hericium Erinaceus) Accordion Hero Banner Row 2 cols Row 1 col 0" at bounding box center [235, 176] width 93 height 24
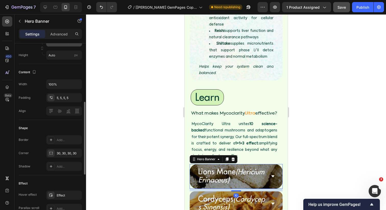
scroll to position [149, 0]
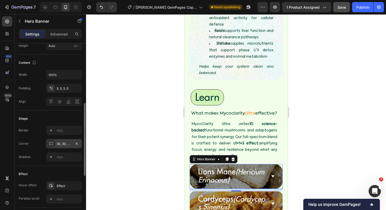
click at [64, 139] on div "30, 30, 30, 30" at bounding box center [64, 143] width 36 height 9
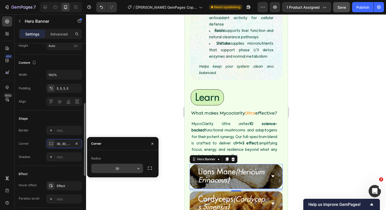
click at [122, 170] on input "30" at bounding box center [117, 168] width 52 height 9
type input "28"
click at [169, 94] on div at bounding box center [236, 112] width 300 height 196
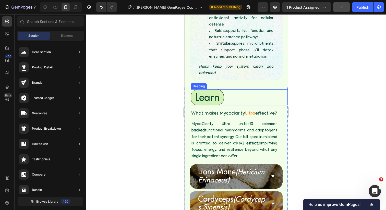
click at [193, 89] on div "Learn" at bounding box center [238, 97] width 97 height 16
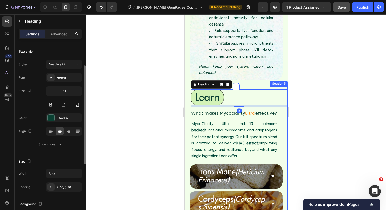
scroll to position [102, 0]
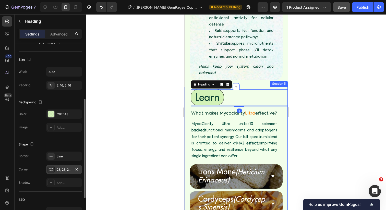
click at [58, 167] on div "28, 28, 28, 28" at bounding box center [64, 169] width 36 height 9
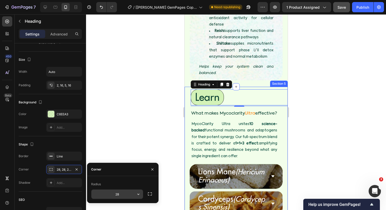
click at [115, 193] on input "28" at bounding box center [117, 194] width 52 height 9
type input "25"
click at [169, 128] on div at bounding box center [236, 112] width 300 height 196
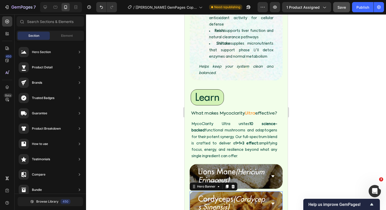
click at [193, 191] on div "Cordyceps (Cordyceps Sinensis) Accordion" at bounding box center [235, 203] width 93 height 24
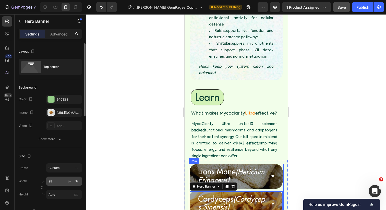
scroll to position [90, 0]
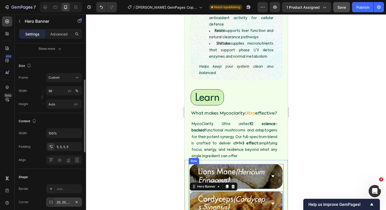
click at [64, 204] on div "20, 20, 20, 20" at bounding box center [64, 202] width 15 height 5
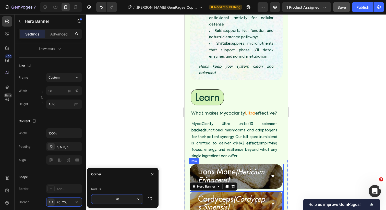
click at [106, 200] on input "20" at bounding box center [117, 198] width 52 height 9
type input "25"
click at [160, 154] on div at bounding box center [236, 112] width 300 height 196
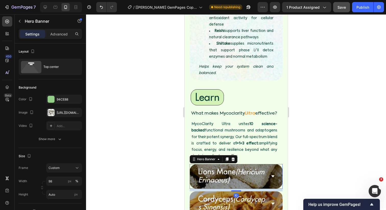
click at [190, 164] on div "Lions Mane (Hericium Erinaceus) Accordion" at bounding box center [235, 176] width 93 height 24
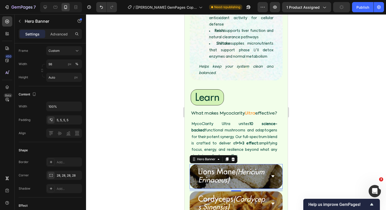
click at [164, 150] on div at bounding box center [236, 112] width 300 height 196
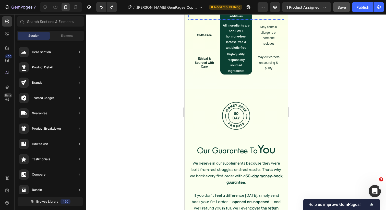
scroll to position [2635, 0]
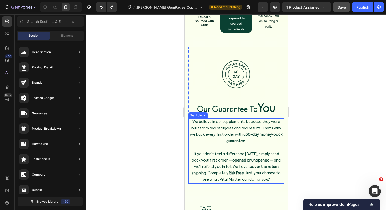
click at [260, 127] on span "We believe in our supplements because they were built from real struggles and r…" at bounding box center [236, 131] width 92 height 23
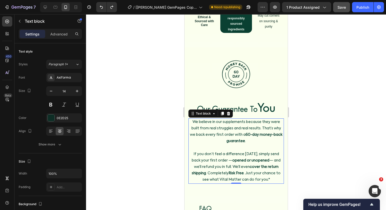
click at [260, 128] on span "We believe in our supplements because they were built from real struggles and r…" at bounding box center [236, 131] width 92 height 23
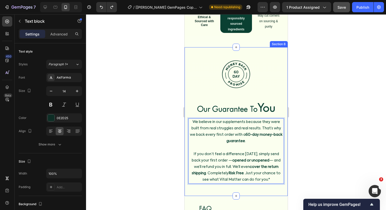
click at [170, 138] on div at bounding box center [236, 112] width 300 height 196
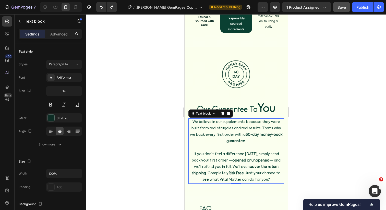
click at [261, 128] on span "We believe in our supplements because they were built from real struggles and r…" at bounding box center [236, 131] width 92 height 23
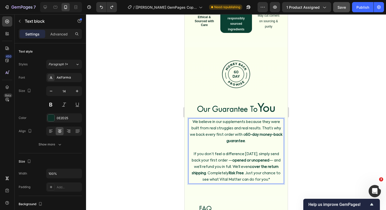
click at [260, 128] on span "We believe in our supplements because they were built from real struggles and r…" at bounding box center [236, 131] width 92 height 23
click at [249, 145] on p "Rich Text Editor. Editing area: main" at bounding box center [235, 147] width 94 height 6
click at [174, 144] on div at bounding box center [236, 112] width 300 height 196
click at [235, 146] on p "Rich Text Editor. Editing area: main" at bounding box center [235, 147] width 94 height 6
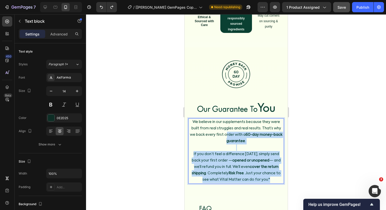
drag, startPoint x: 275, startPoint y: 179, endPoint x: 225, endPoint y: 135, distance: 66.0
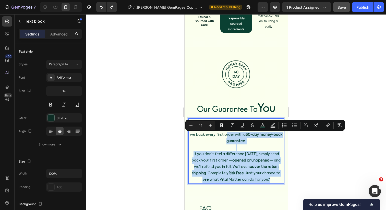
click at [225, 135] on span "We believe in our supplements because they were built from real struggles and r…" at bounding box center [236, 131] width 92 height 23
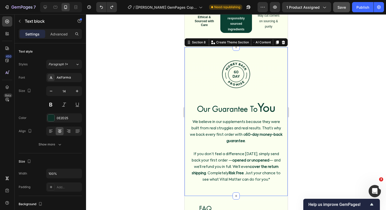
click at [186, 142] on div "Image Our Guarantee To You Heading We believe in our supplements because they w…" at bounding box center [235, 121] width 103 height 149
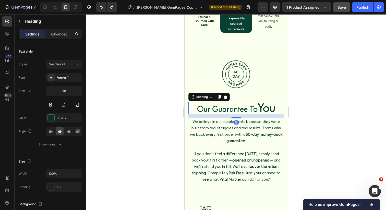
click at [225, 109] on span "Our Guarantee To" at bounding box center [227, 109] width 60 height 10
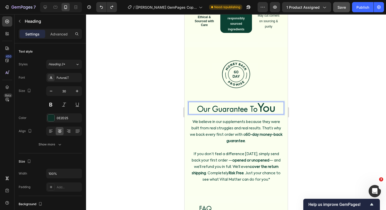
click at [220, 109] on span "Our Guarantee To" at bounding box center [227, 109] width 60 height 10
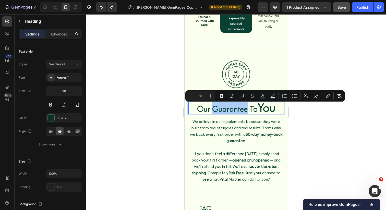
click at [150, 104] on div at bounding box center [236, 112] width 300 height 196
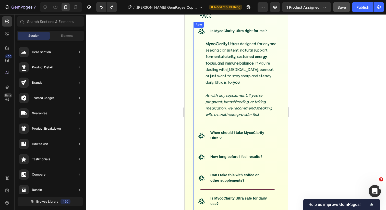
scroll to position [2761, 0]
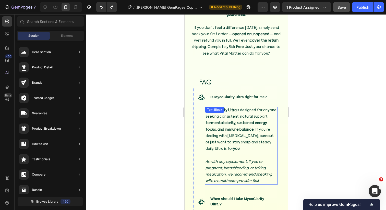
click at [242, 109] on div "MycoClarity Ultra is designed for anyone seeking consistent, natural support fo…" at bounding box center [241, 146] width 72 height 78
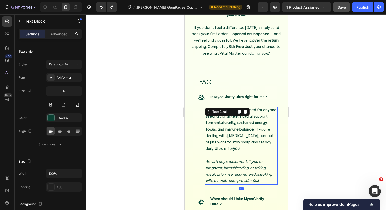
click at [260, 108] on p "MycoClarity Ultra is designed for anyone seeking consistent, natural support fo…" at bounding box center [240, 129] width 71 height 45
click at [233, 116] on p "MycoClarity Ultra is designed for anyone seeking consistent, natural support fo…" at bounding box center [240, 129] width 71 height 45
click at [230, 110] on strong "MycoClarity Ultra" at bounding box center [220, 110] width 31 height 4
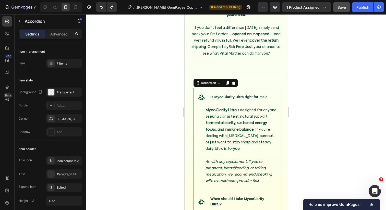
click at [230, 99] on p "Is MycoClarity Ultra right for me?" at bounding box center [238, 96] width 56 height 5
click at [264, 92] on div ".id586283597606945299 .cls-1 { fill: #004638; } Is MycoClarity Ultra right for …" at bounding box center [236, 97] width 87 height 19
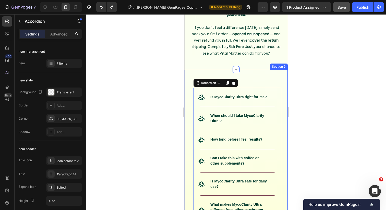
click at [173, 152] on div at bounding box center [236, 112] width 300 height 196
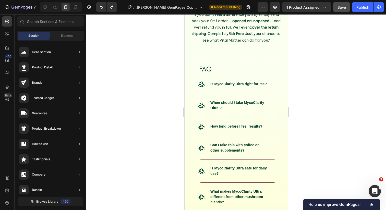
scroll to position [2716, 0]
